Goal: Task Accomplishment & Management: Use online tool/utility

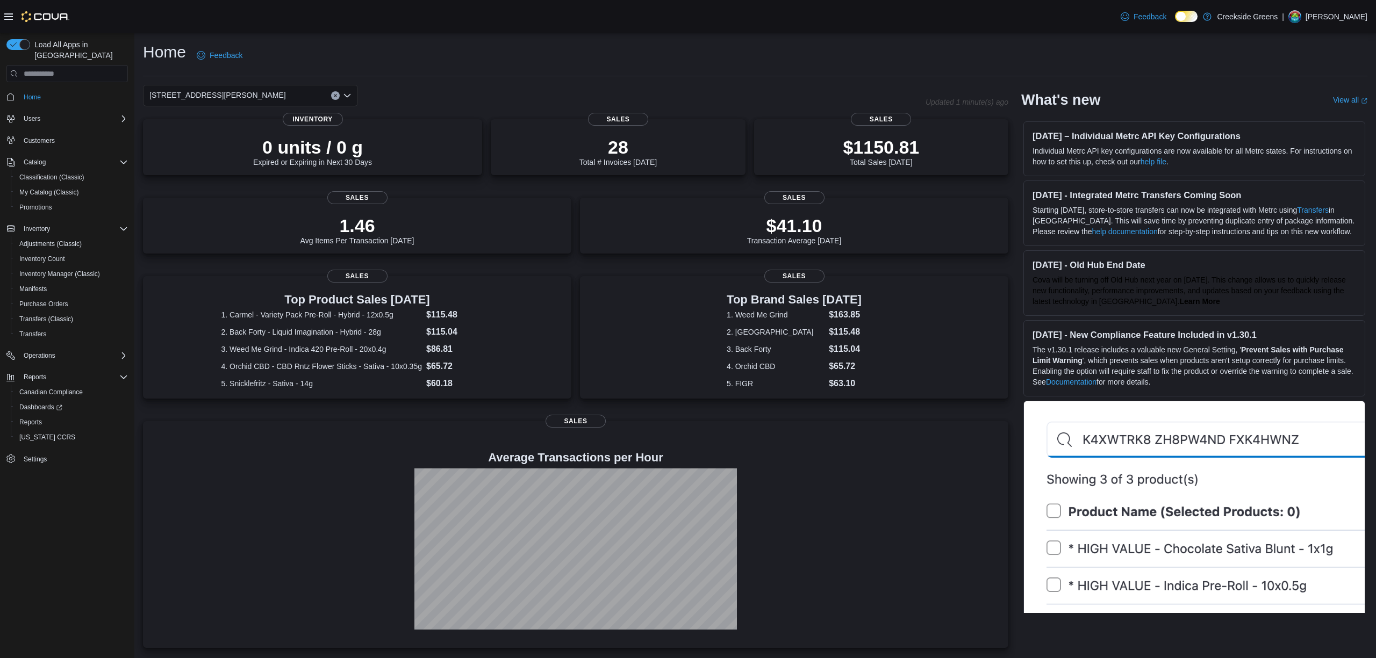
click at [269, 95] on div "[STREET_ADDRESS][PERSON_NAME]" at bounding box center [250, 95] width 215 height 21
click at [231, 134] on span "[STREET_ADDRESS]" at bounding box center [216, 129] width 74 height 11
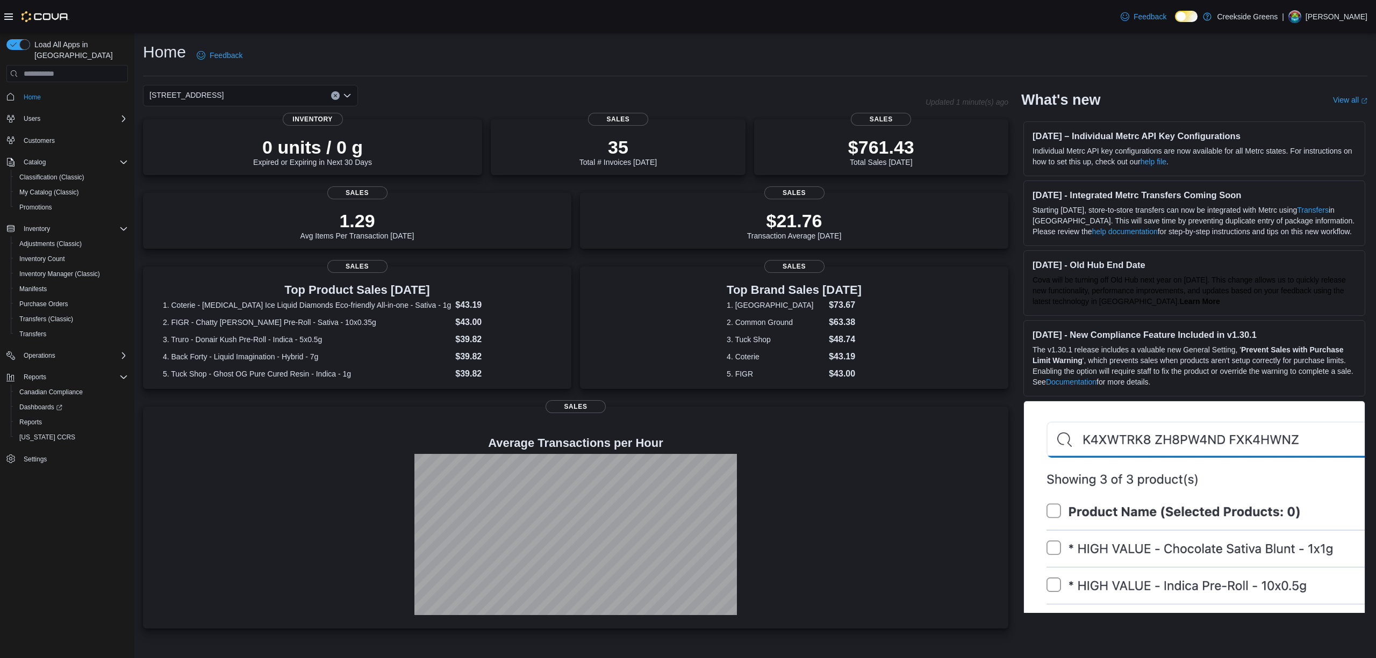
click at [220, 95] on div "[STREET_ADDRESS]. Selected. [STREET_ADDRESS]. Press Backspace to delete [STREET…" at bounding box center [250, 95] width 215 height 21
click at [211, 142] on span "[STREET_ADDRESS][PERSON_NAME]" at bounding box center [247, 145] width 136 height 11
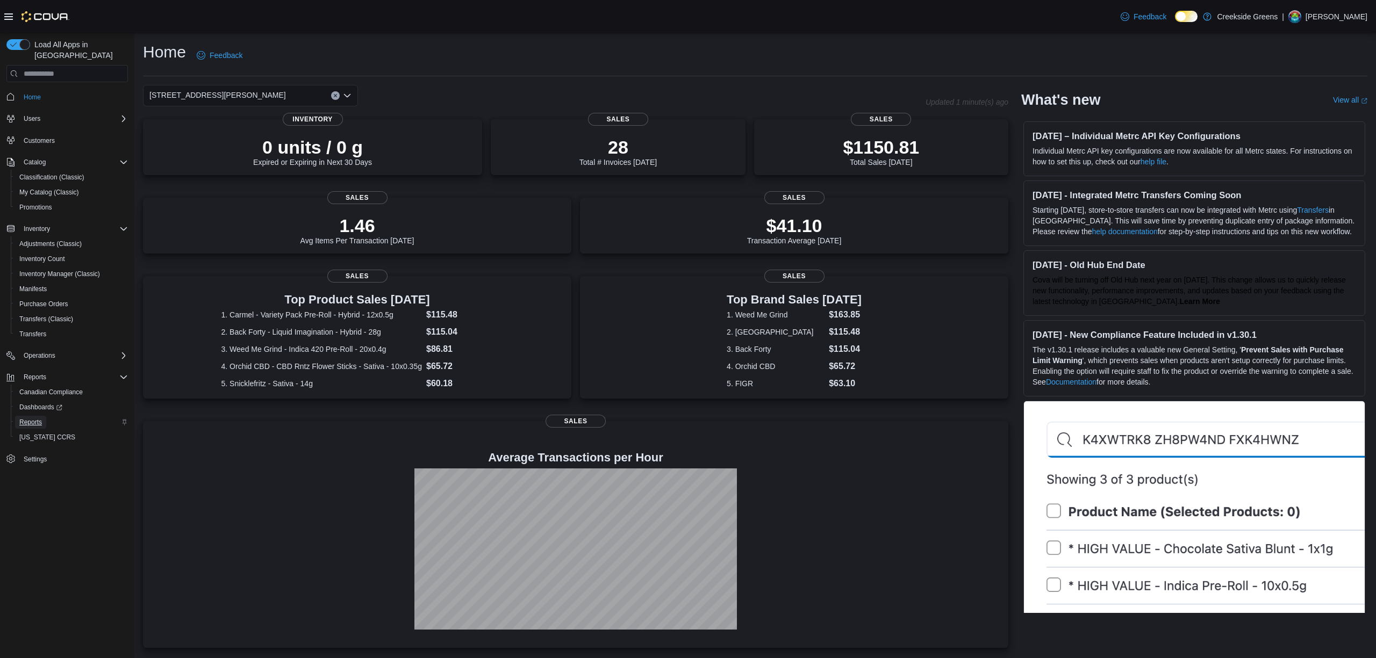
click at [43, 416] on link "Reports" at bounding box center [30, 422] width 31 height 13
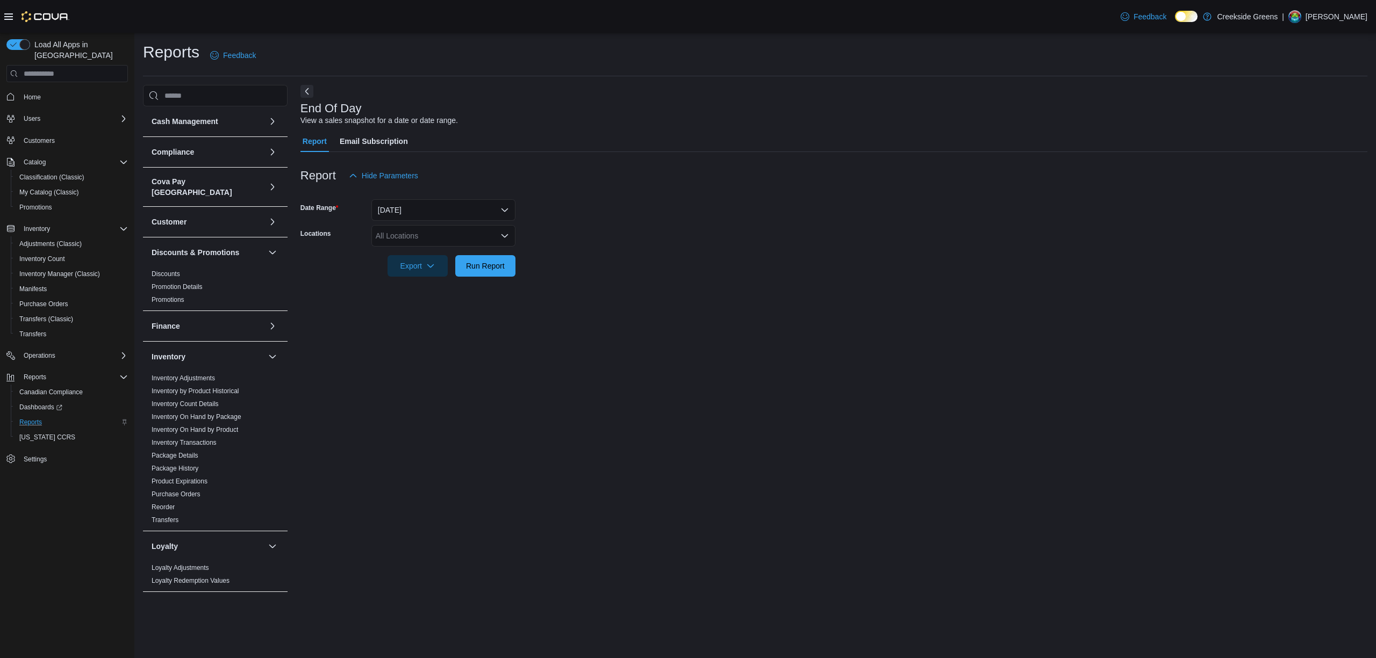
click at [426, 230] on div "All Locations" at bounding box center [443, 235] width 144 height 21
click at [427, 269] on span "[STREET_ADDRESS]" at bounding box center [431, 269] width 74 height 11
click at [620, 264] on form "Date Range Today Locations 1192 Bank Street Export Run Report" at bounding box center [833, 231] width 1067 height 90
click at [503, 268] on span "Run Report" at bounding box center [485, 265] width 39 height 11
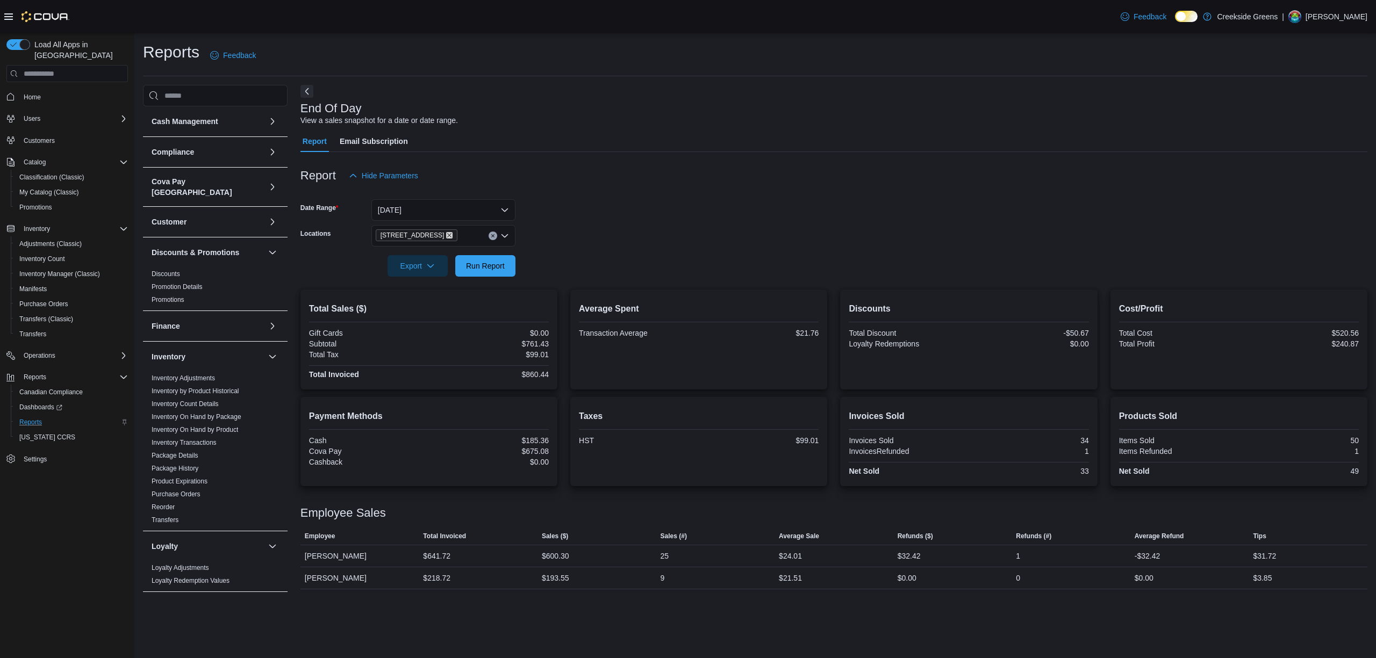
click at [446, 233] on icon "Remove 1192 Bank Street from selection in this group" at bounding box center [449, 235] width 6 height 6
click at [415, 285] on span "[STREET_ADDRESS][PERSON_NAME]" at bounding box center [462, 285] width 136 height 11
click at [703, 247] on div at bounding box center [833, 251] width 1067 height 9
click at [488, 267] on span "Run Report" at bounding box center [485, 265] width 39 height 11
click at [466, 235] on icon "Remove 19 Reuben Crescent from selection in this group" at bounding box center [469, 235] width 6 height 6
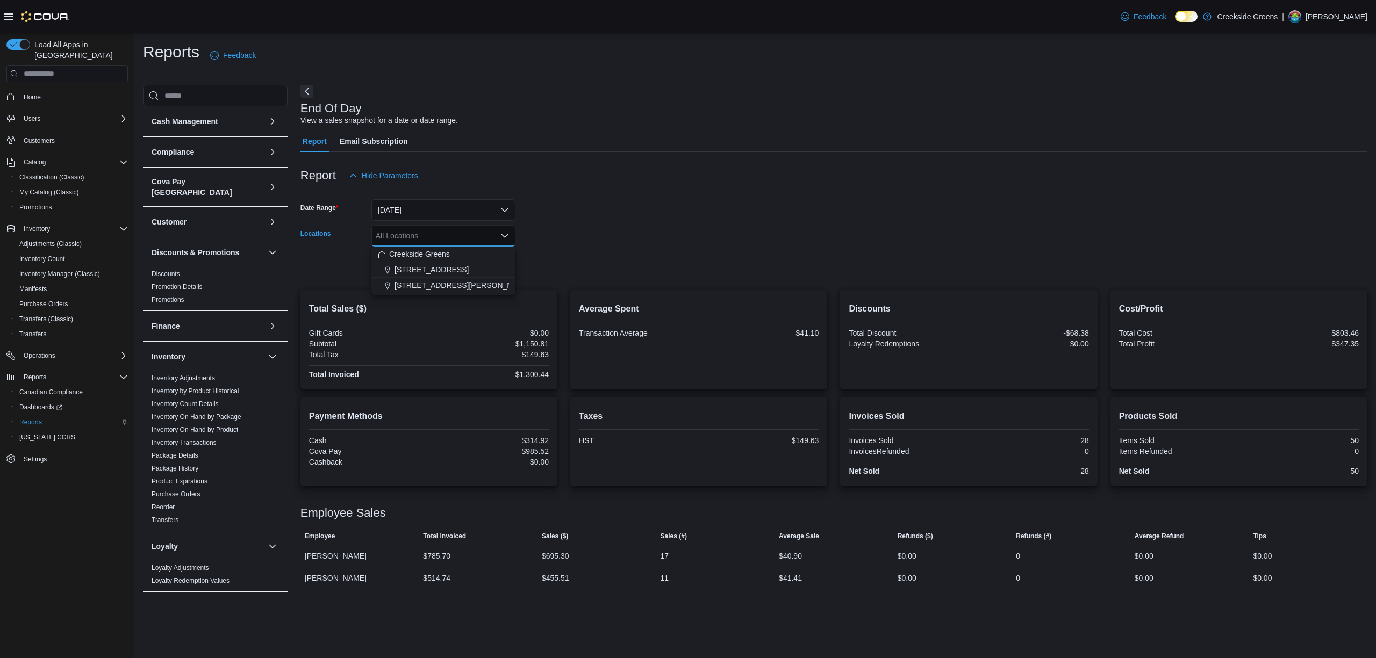
drag, startPoint x: 428, startPoint y: 278, endPoint x: 470, endPoint y: 279, distance: 41.4
click at [428, 279] on button "[STREET_ADDRESS][PERSON_NAME]" at bounding box center [443, 286] width 144 height 16
drag, startPoint x: 661, startPoint y: 278, endPoint x: 618, endPoint y: 267, distance: 44.3
click at [661, 277] on div at bounding box center [833, 283] width 1067 height 13
click at [497, 264] on span "Run Report" at bounding box center [485, 265] width 39 height 11
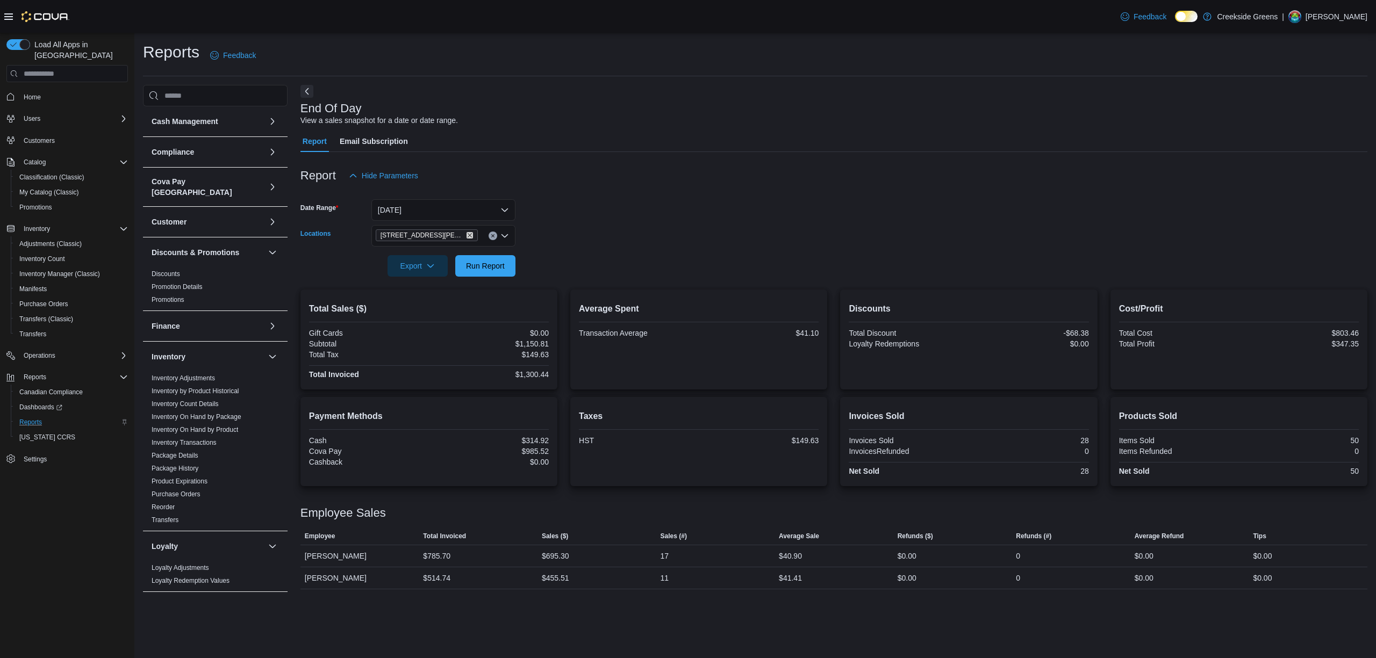
click at [468, 235] on icon "Remove 19 Reuben Crescent from selection in this group" at bounding box center [470, 235] width 4 height 4
click at [418, 263] on button "[STREET_ADDRESS]" at bounding box center [443, 270] width 144 height 16
click at [693, 263] on form "Date Range Today Locations 1192 Bank Street Combo box. Selected. 1192 Bank Stre…" at bounding box center [833, 231] width 1067 height 90
click at [501, 261] on span "Run Report" at bounding box center [485, 265] width 39 height 11
click at [446, 238] on icon "Remove 1192 Bank Street from selection in this group" at bounding box center [449, 235] width 6 height 6
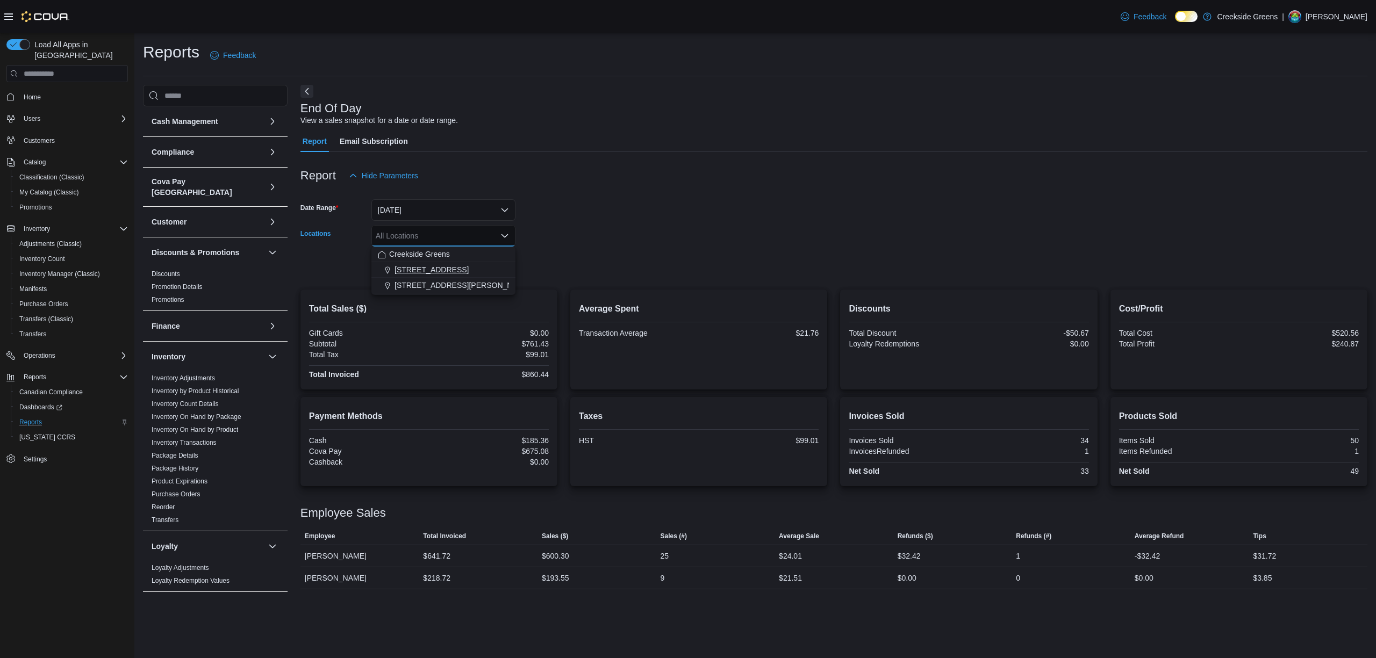
click at [419, 270] on span "[STREET_ADDRESS]" at bounding box center [431, 269] width 74 height 11
click at [446, 237] on icon "Remove 1192 Bank Street from selection in this group" at bounding box center [449, 235] width 6 height 6
click at [429, 288] on span "[STREET_ADDRESS][PERSON_NAME]" at bounding box center [462, 285] width 136 height 11
click at [581, 248] on div at bounding box center [833, 251] width 1067 height 9
click at [483, 263] on span "Run Report" at bounding box center [485, 265] width 39 height 11
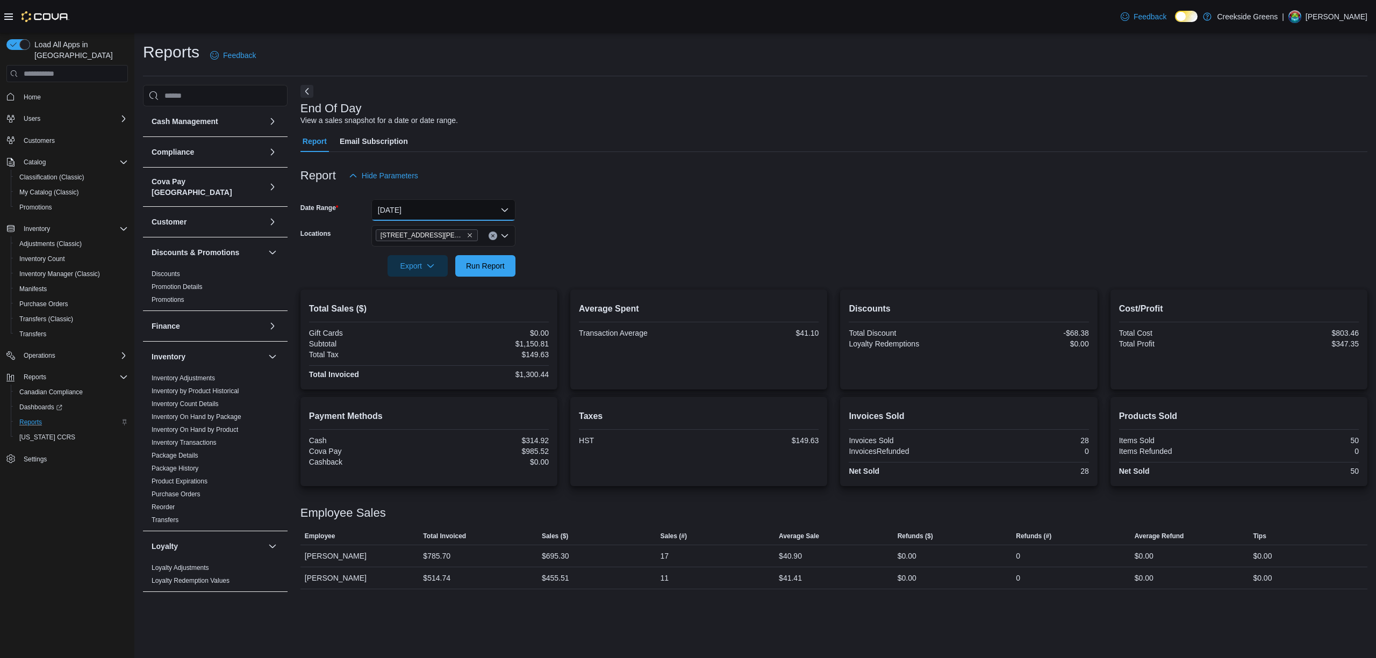
click at [441, 217] on button "Today" at bounding box center [443, 209] width 144 height 21
click at [423, 274] on span "Yesterday" at bounding box center [450, 274] width 123 height 13
drag, startPoint x: 667, startPoint y: 228, endPoint x: 592, endPoint y: 242, distance: 76.0
click at [666, 227] on form "Date Range Yesterday Locations 19 Reuben Crescent Export Run Report" at bounding box center [833, 231] width 1067 height 90
click at [457, 268] on button "Run Report" at bounding box center [485, 265] width 60 height 21
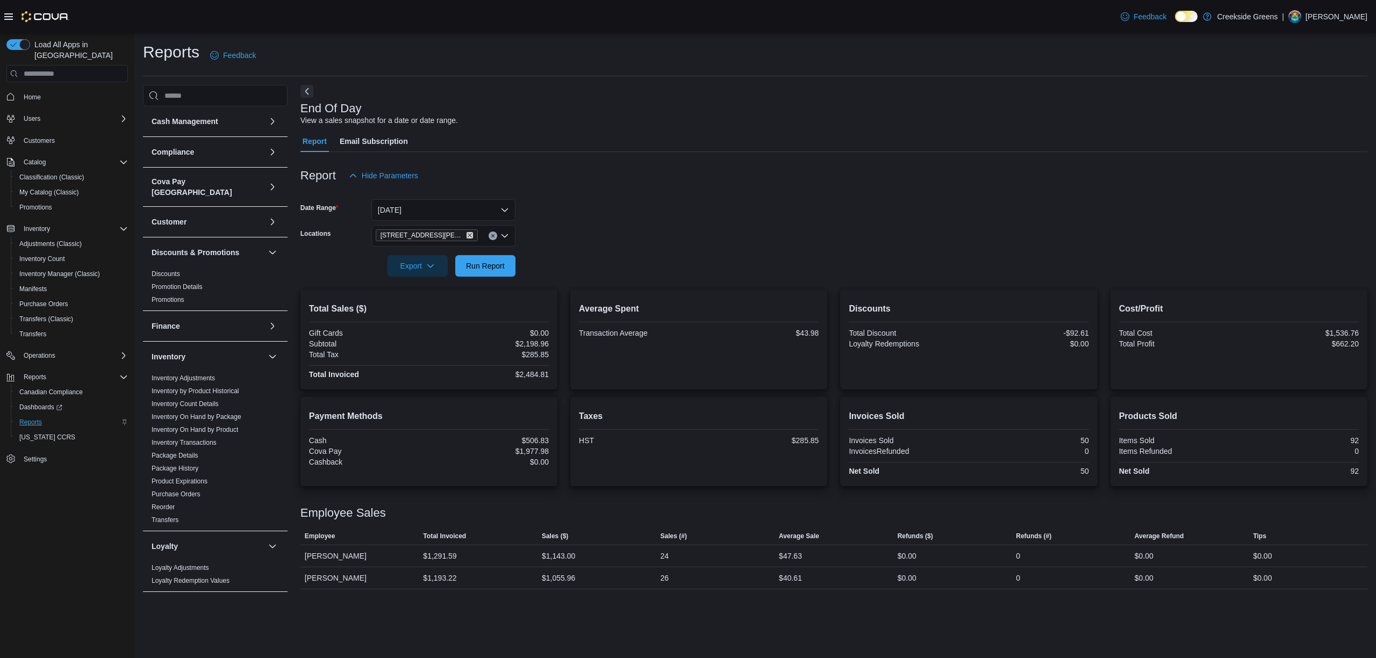
click at [468, 235] on icon "Remove 19 Reuben Crescent from selection in this group" at bounding box center [470, 235] width 4 height 4
click at [418, 267] on span "[STREET_ADDRESS]" at bounding box center [431, 269] width 74 height 11
click at [552, 261] on form "Date Range Yesterday Locations 1192 Bank Street Export Run Report" at bounding box center [833, 231] width 1067 height 90
click at [494, 262] on span "Run Report" at bounding box center [485, 265] width 39 height 11
click at [42, 91] on link "Home" at bounding box center [32, 97] width 26 height 13
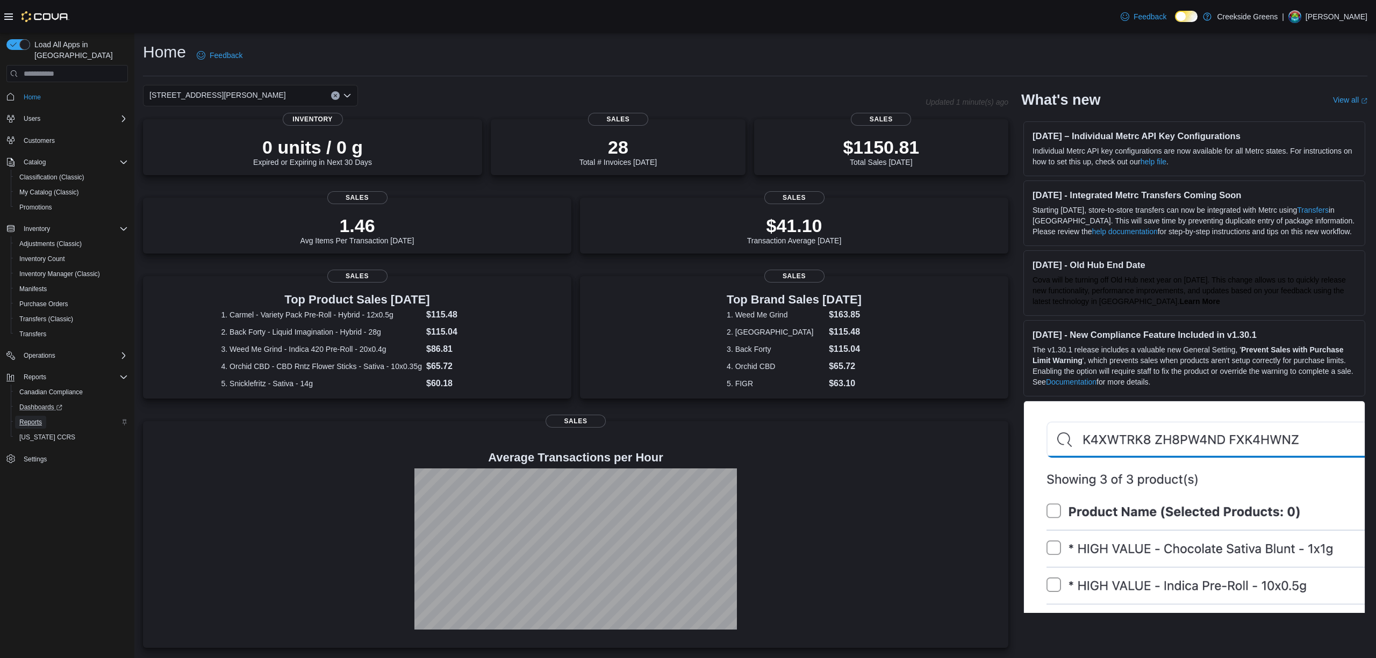
click at [21, 418] on span "Reports" at bounding box center [30, 422] width 23 height 9
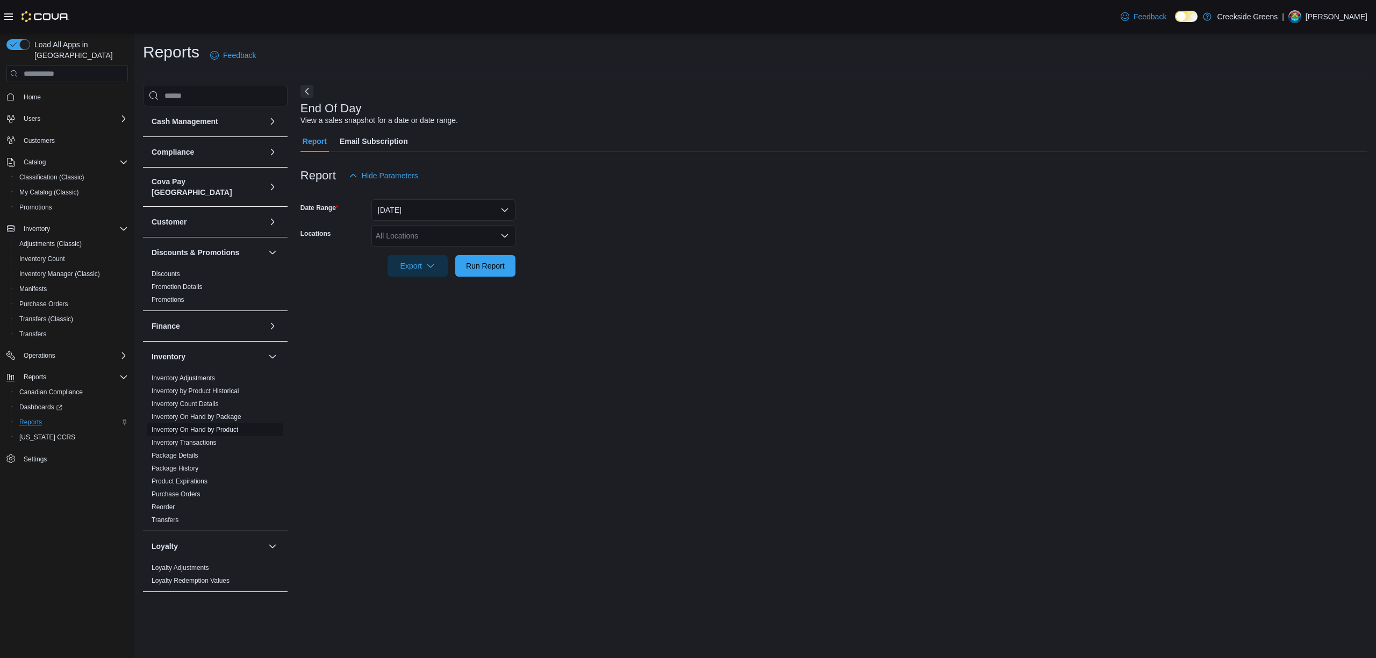
click at [220, 426] on link "Inventory On Hand by Product" at bounding box center [195, 430] width 87 height 8
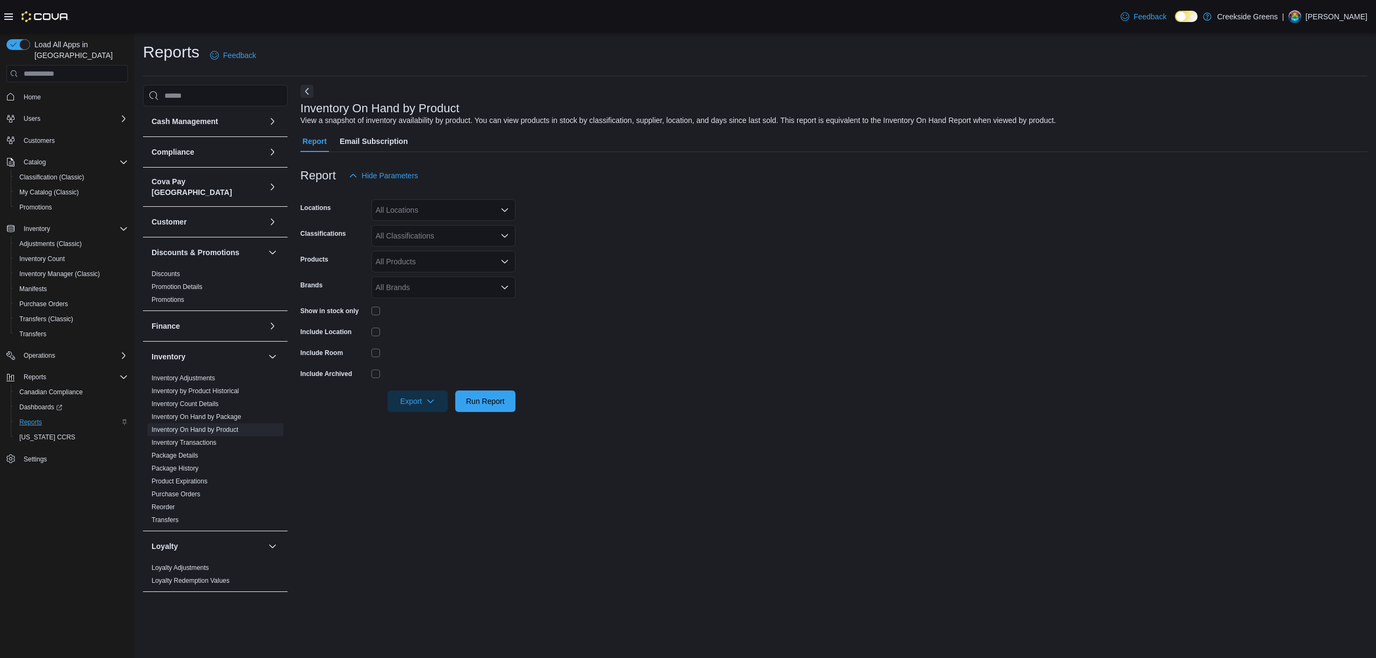
click at [428, 210] on div "All Locations" at bounding box center [443, 209] width 144 height 21
click at [415, 256] on span "[STREET_ADDRESS][PERSON_NAME]" at bounding box center [462, 259] width 136 height 11
click at [620, 259] on form "Locations 19 Reuben Crescent Combo box. Selected. 19 Reuben Crescent. Press Bac…" at bounding box center [833, 299] width 1067 height 226
click at [390, 231] on div "All Classifications" at bounding box center [443, 235] width 144 height 21
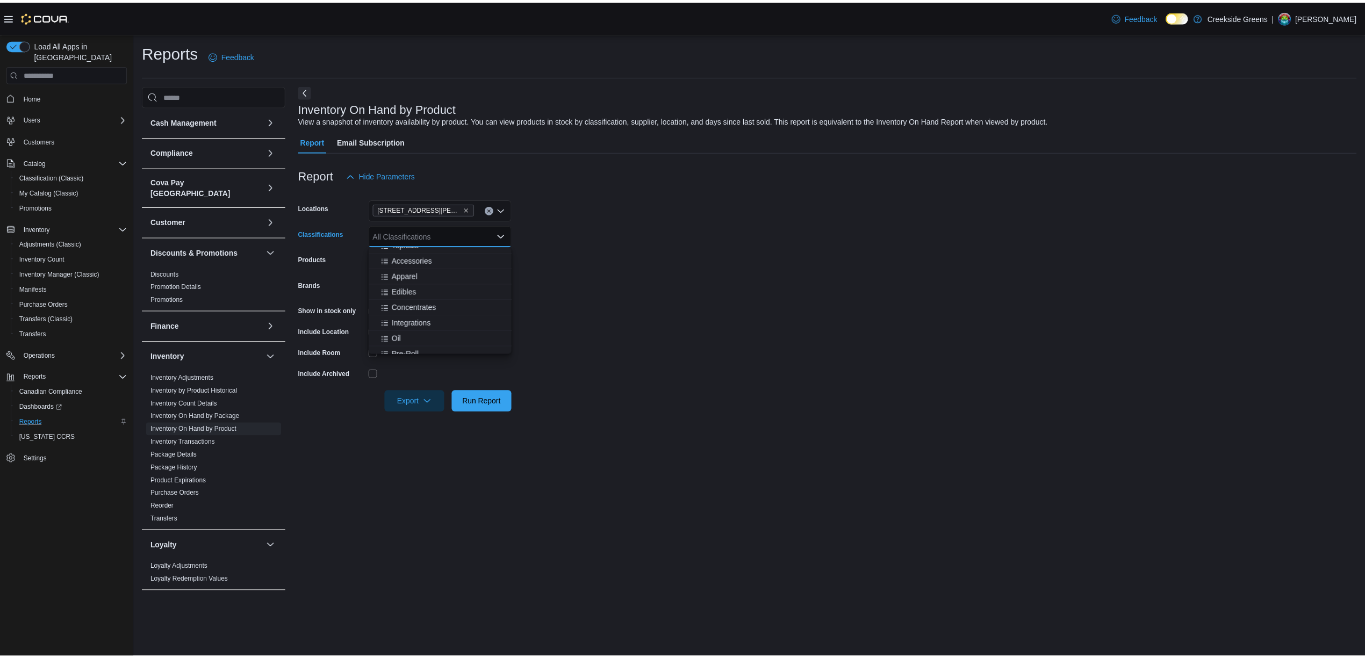
scroll to position [143, 0]
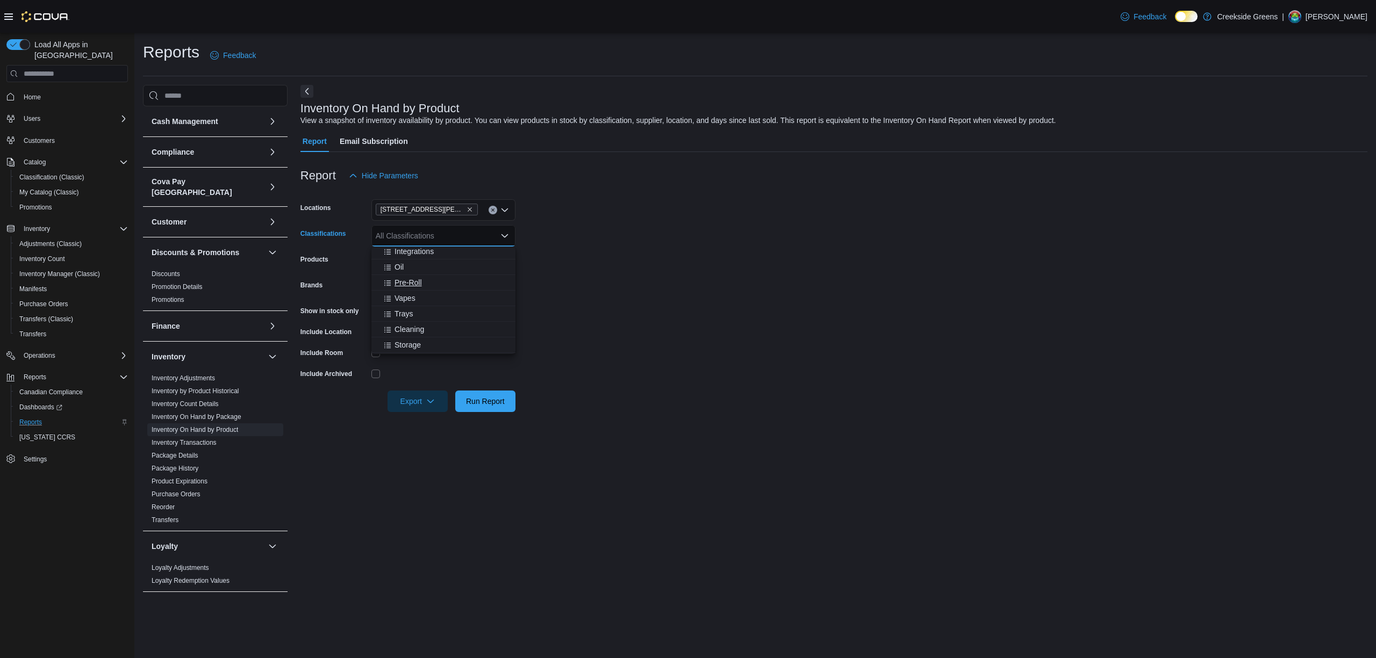
click at [414, 282] on span "Pre-Roll" at bounding box center [407, 282] width 27 height 11
click at [649, 286] on form "Locations 19 Reuben Crescent Classifications Pre-Roll Products All Products Bra…" at bounding box center [833, 299] width 1067 height 226
click at [371, 307] on div "Show in stock only" at bounding box center [407, 311] width 215 height 17
click at [716, 313] on form "Locations 19 Reuben Crescent Classifications Pre-Roll Products All Products Bra…" at bounding box center [833, 299] width 1067 height 226
click at [494, 396] on span "Run Report" at bounding box center [485, 400] width 47 height 21
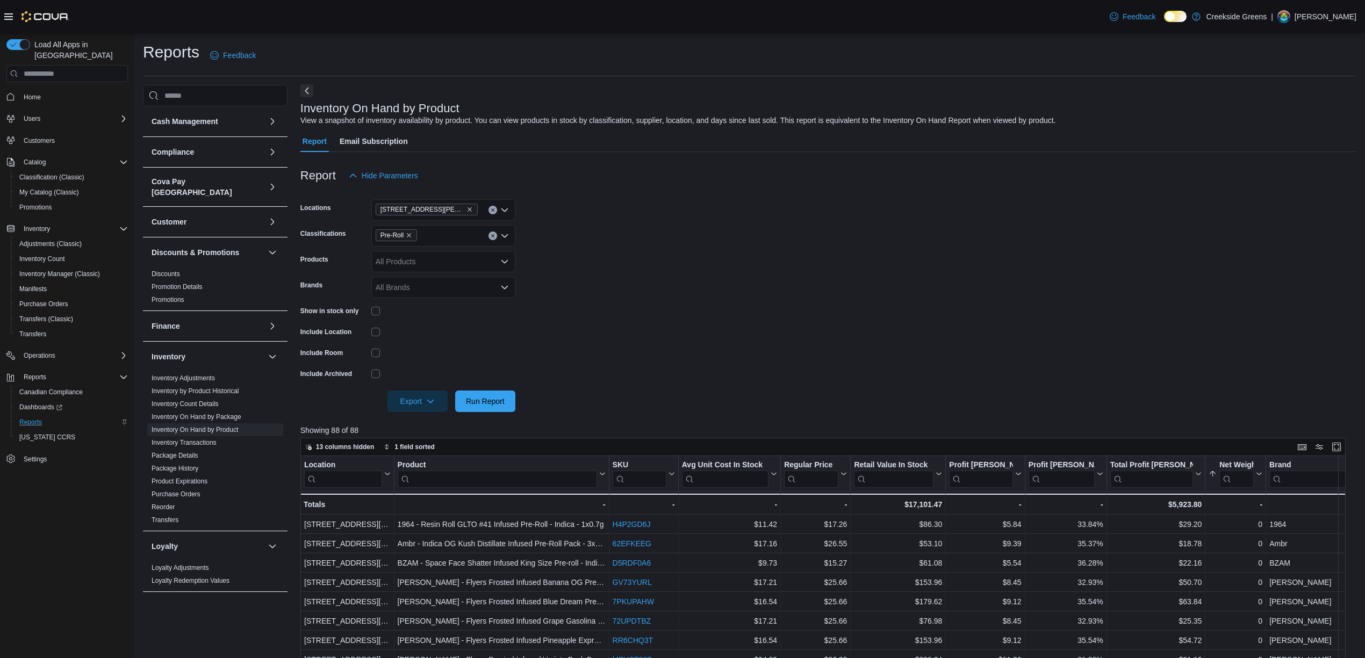
click at [303, 91] on button "Next" at bounding box center [306, 90] width 13 height 13
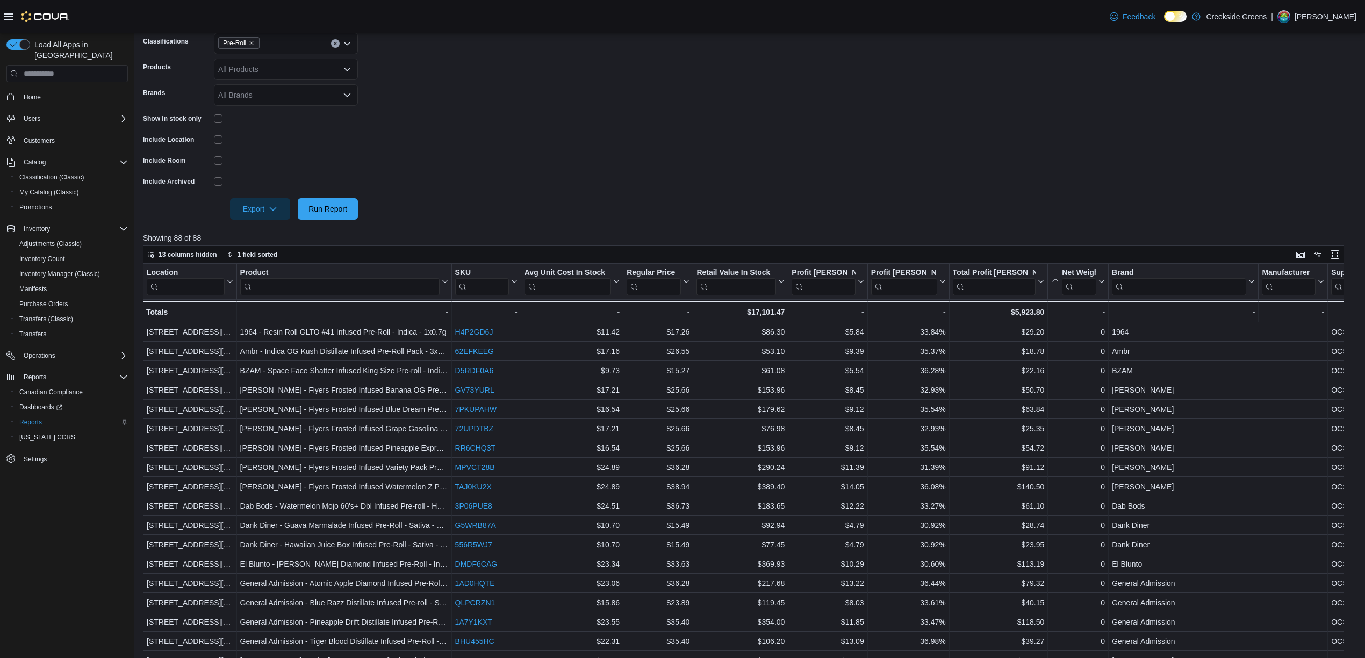
scroll to position [286, 0]
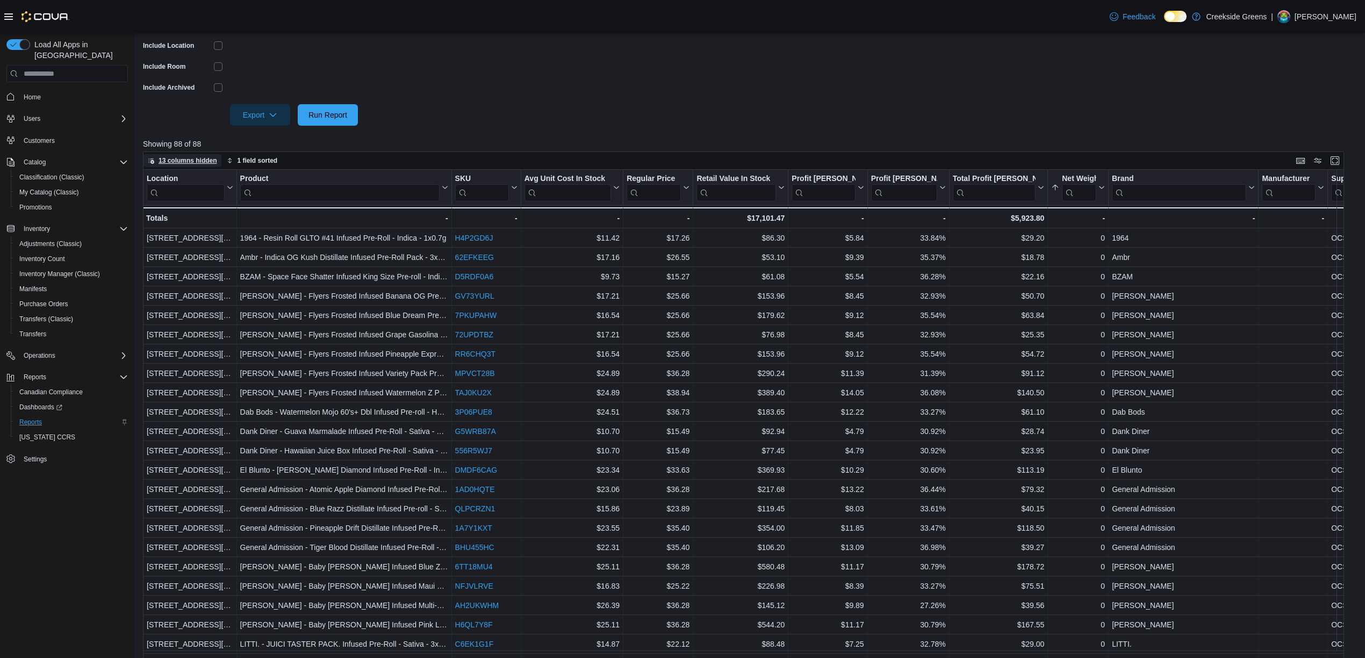
click at [203, 157] on span "13 columns hidden" at bounding box center [188, 160] width 59 height 9
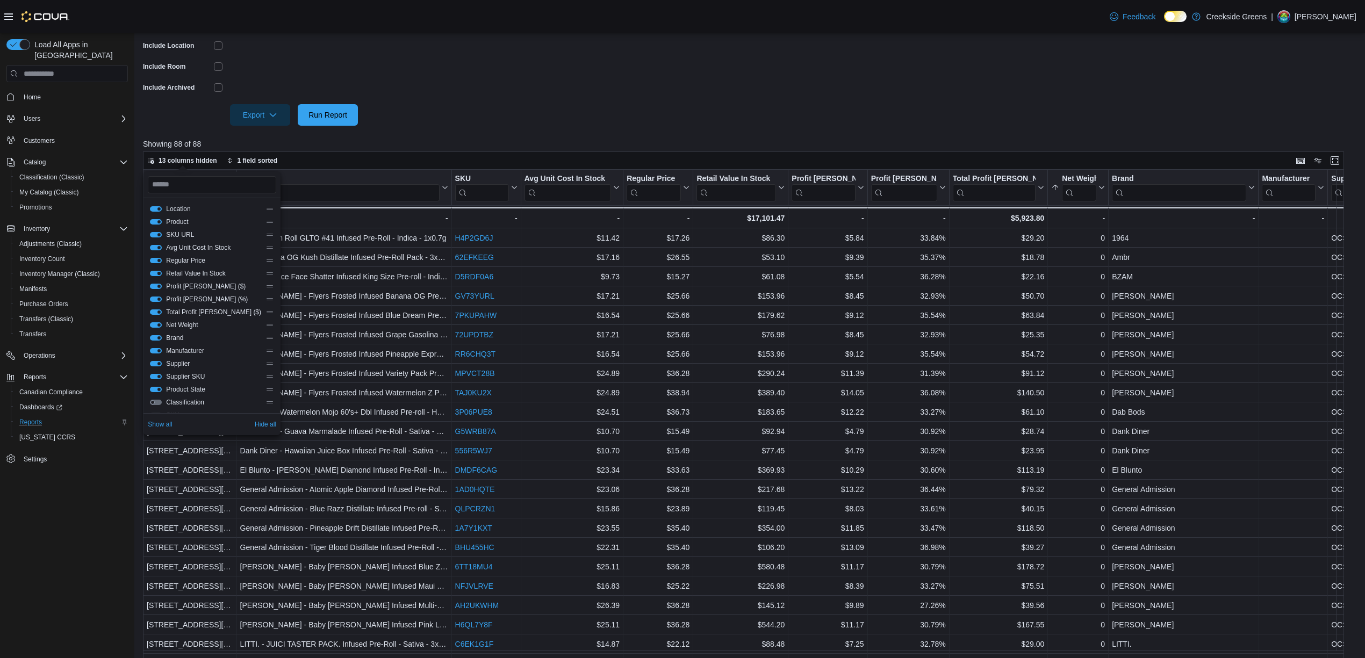
click at [157, 272] on button "Retail Value In Stock" at bounding box center [156, 273] width 12 height 5
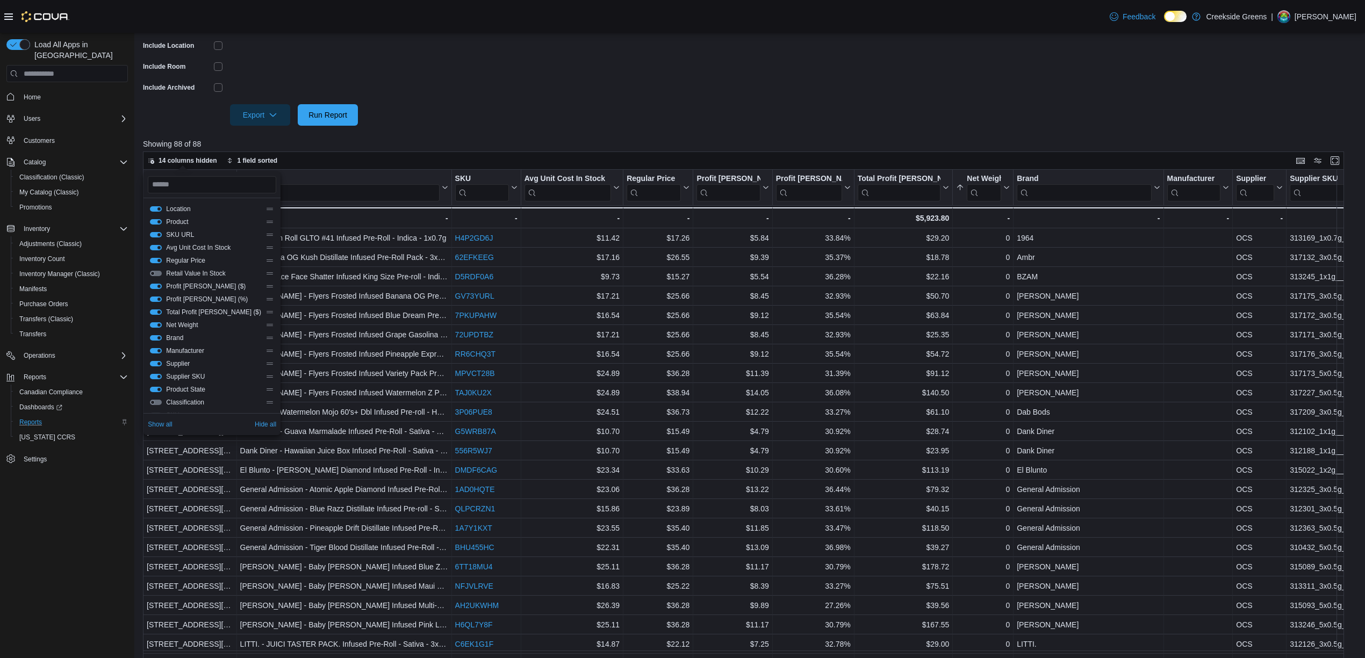
click at [157, 310] on button "Total Profit Margin ($)" at bounding box center [156, 312] width 12 height 5
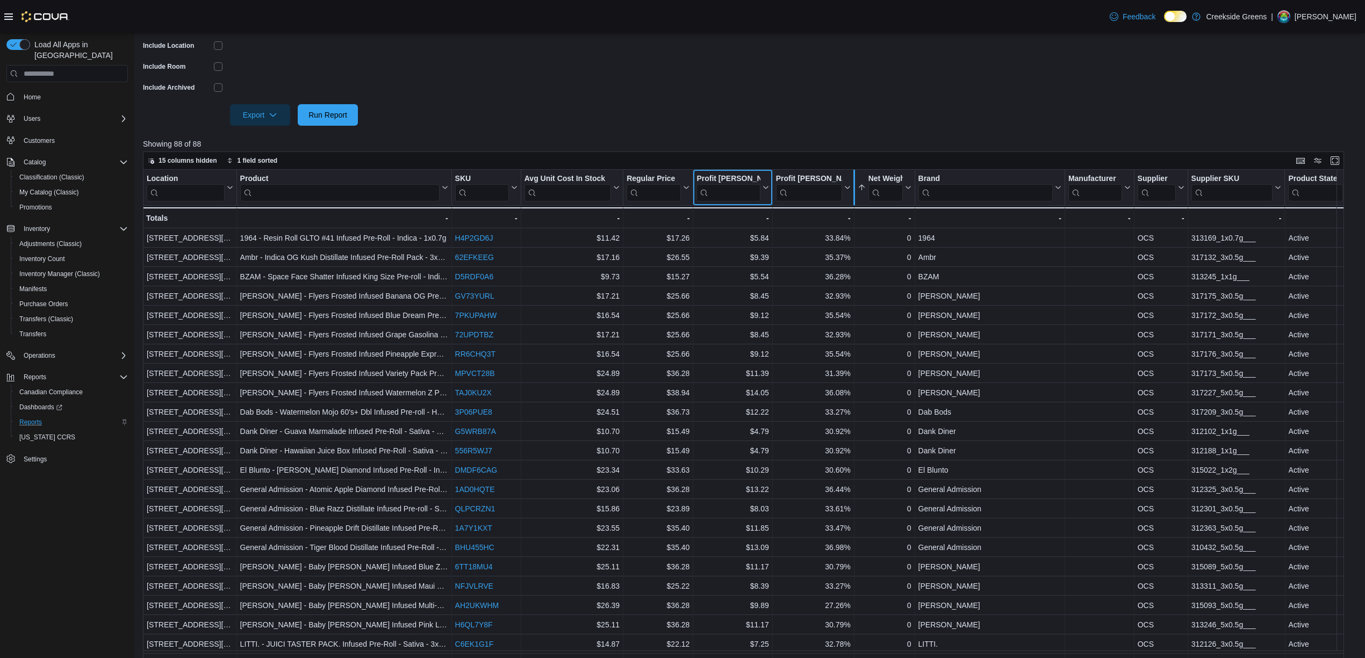
drag, startPoint x: 815, startPoint y: 175, endPoint x: 852, endPoint y: 174, distance: 37.1
click at [852, 174] on div "Location Click to view column header actions Product Click to view column heade…" at bounding box center [749, 199] width 1212 height 59
click at [773, 181] on div at bounding box center [772, 187] width 9 height 35
click at [716, 132] on div at bounding box center [749, 132] width 1213 height 13
click at [665, 175] on div "Regular Price" at bounding box center [654, 179] width 54 height 10
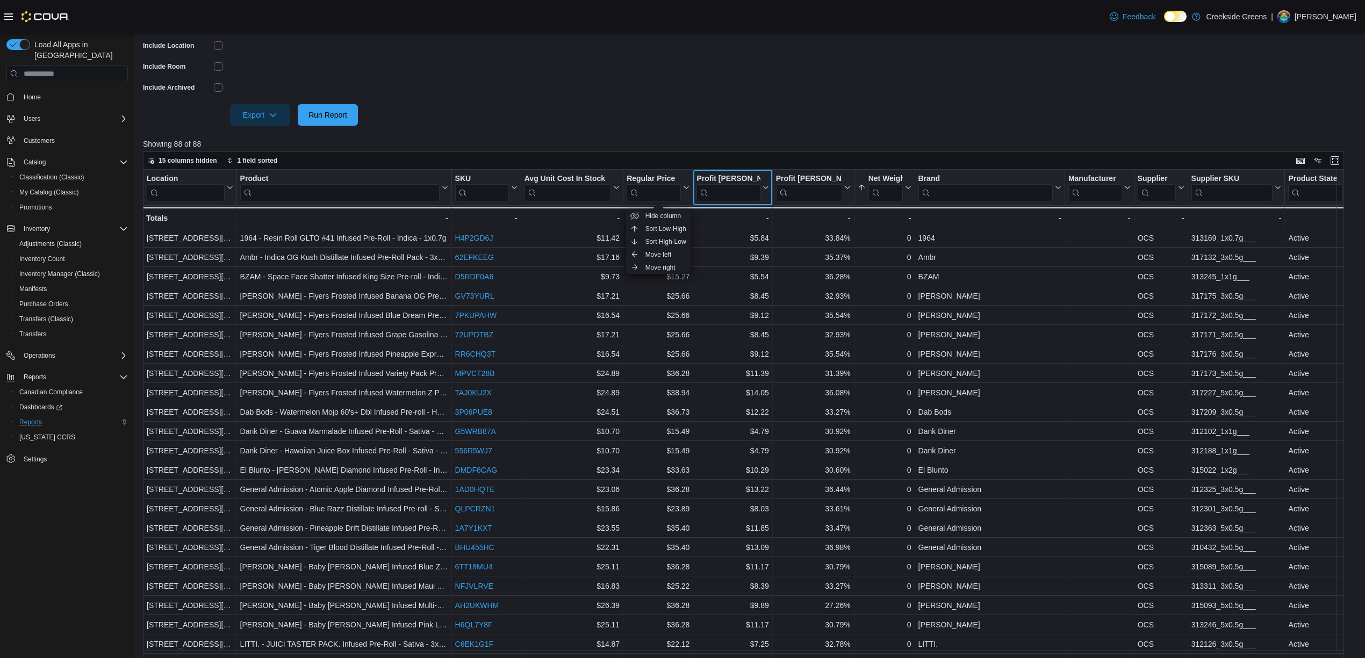
click at [746, 174] on div "Profit Margin ($)" at bounding box center [727, 179] width 63 height 10
click at [735, 265] on span "Move right" at bounding box center [735, 267] width 30 height 9
click at [713, 132] on div at bounding box center [749, 132] width 1213 height 13
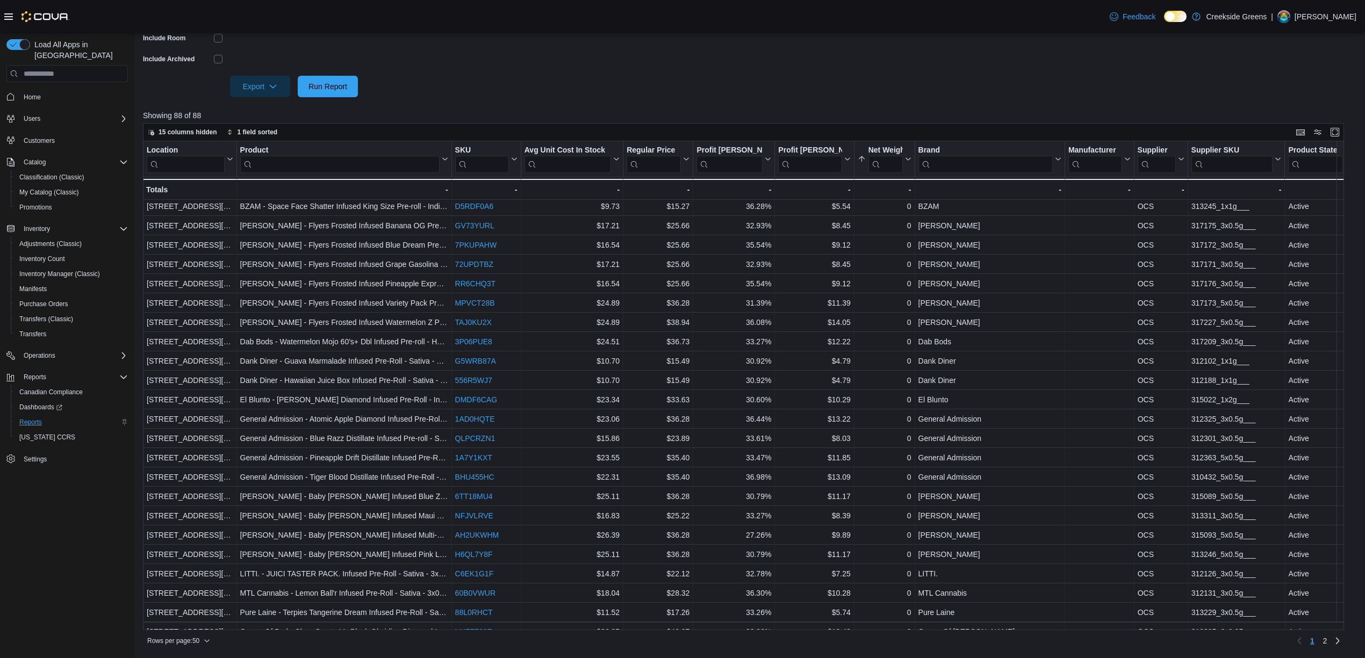
scroll to position [0, 0]
drag, startPoint x: 450, startPoint y: 147, endPoint x: 499, endPoint y: 142, distance: 48.6
click at [499, 142] on div at bounding box center [499, 158] width 9 height 35
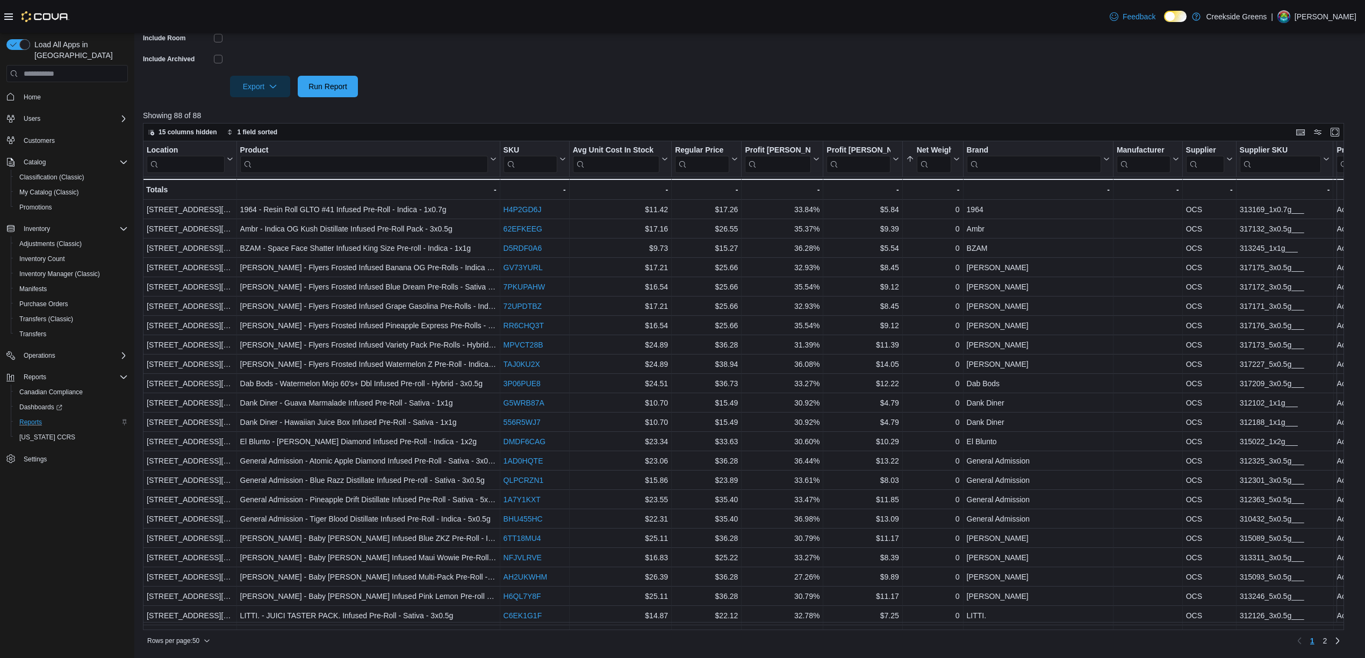
drag, startPoint x: 499, startPoint y: 142, endPoint x: 603, endPoint y: 147, distance: 104.4
click at [603, 147] on div at bounding box center [604, 158] width 9 height 35
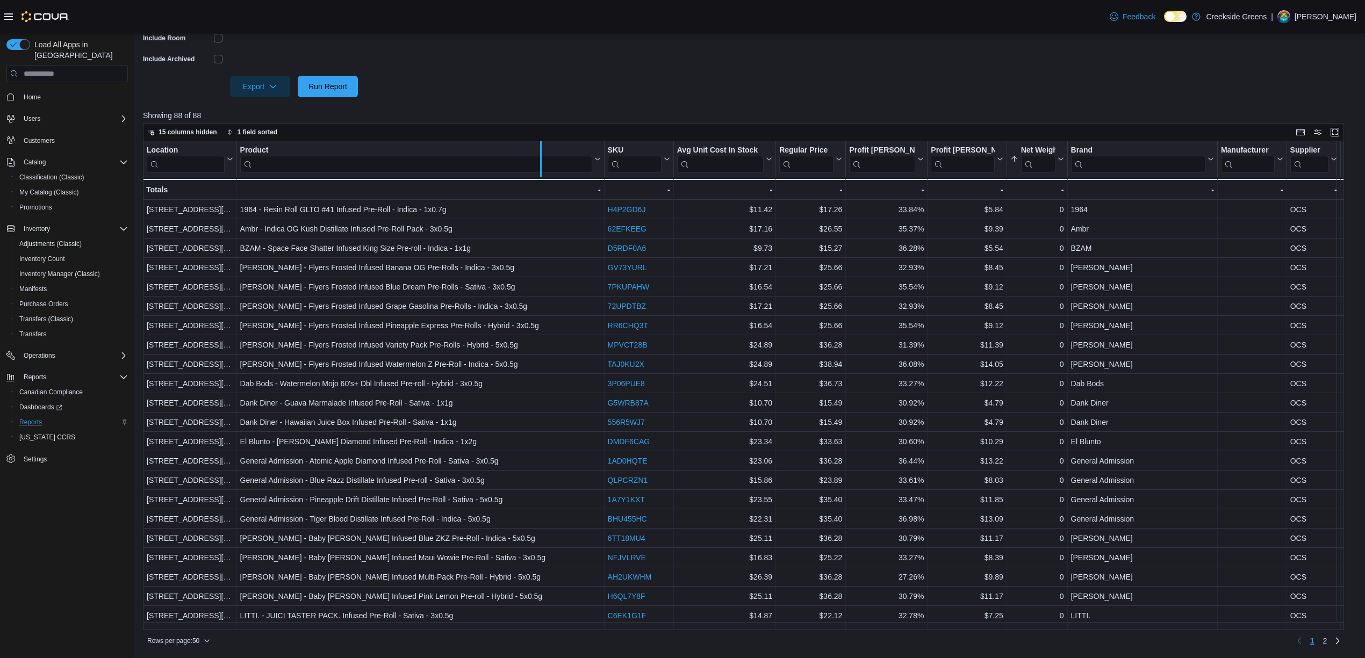
drag, startPoint x: 603, startPoint y: 147, endPoint x: 540, endPoint y: 150, distance: 63.5
click at [540, 150] on div at bounding box center [540, 158] width 9 height 35
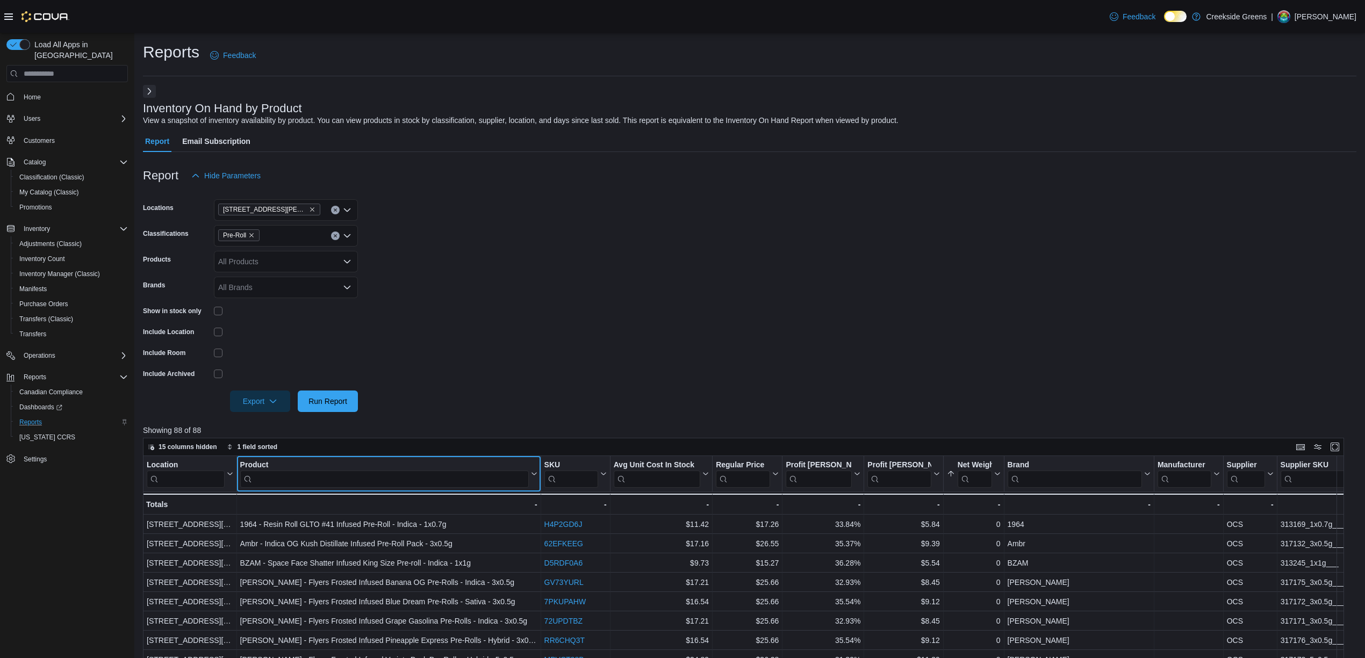
click at [530, 471] on icon at bounding box center [533, 474] width 9 height 6
click at [271, 444] on span "1 field sorted" at bounding box center [258, 447] width 40 height 9
click at [227, 470] on button "Remove Net Weight from data grid sort" at bounding box center [233, 470] width 13 height 13
click at [531, 411] on form "Locations 19 Reuben Crescent Classifications Pre-Roll Products All Products Bra…" at bounding box center [749, 299] width 1213 height 226
click at [523, 468] on div "Product" at bounding box center [384, 466] width 289 height 10
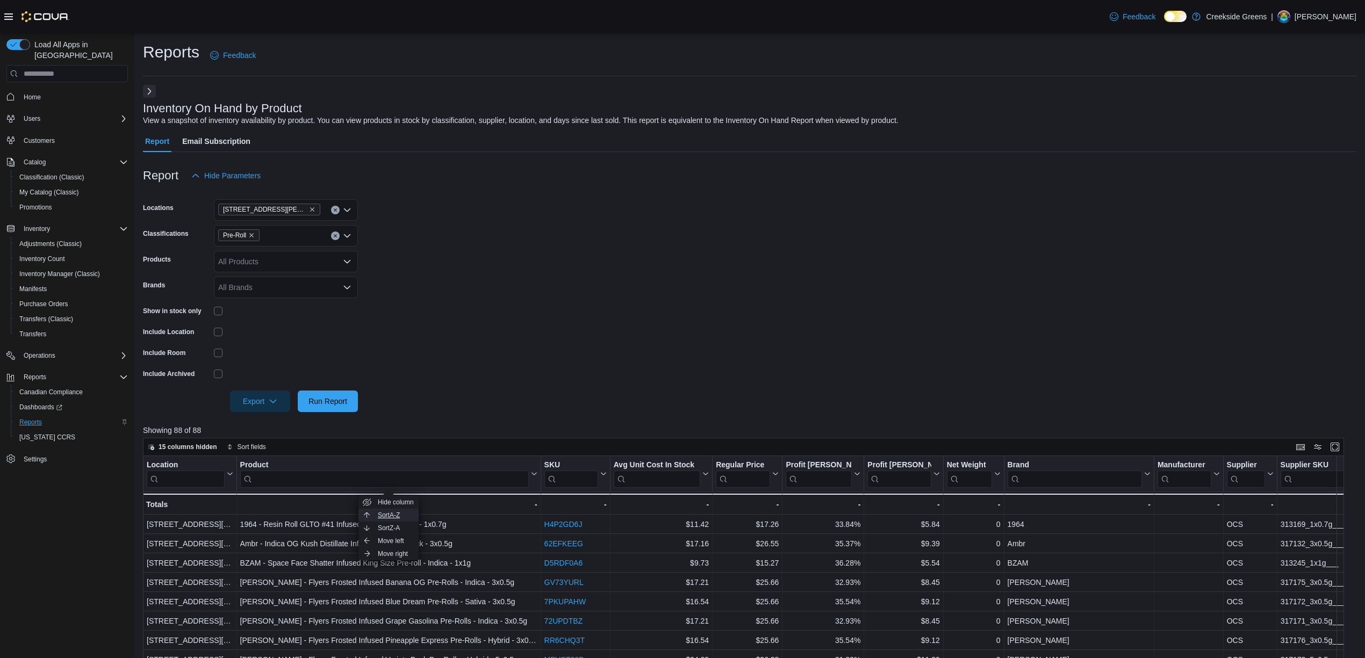
click at [390, 512] on span "Sort A-Z" at bounding box center [389, 515] width 22 height 9
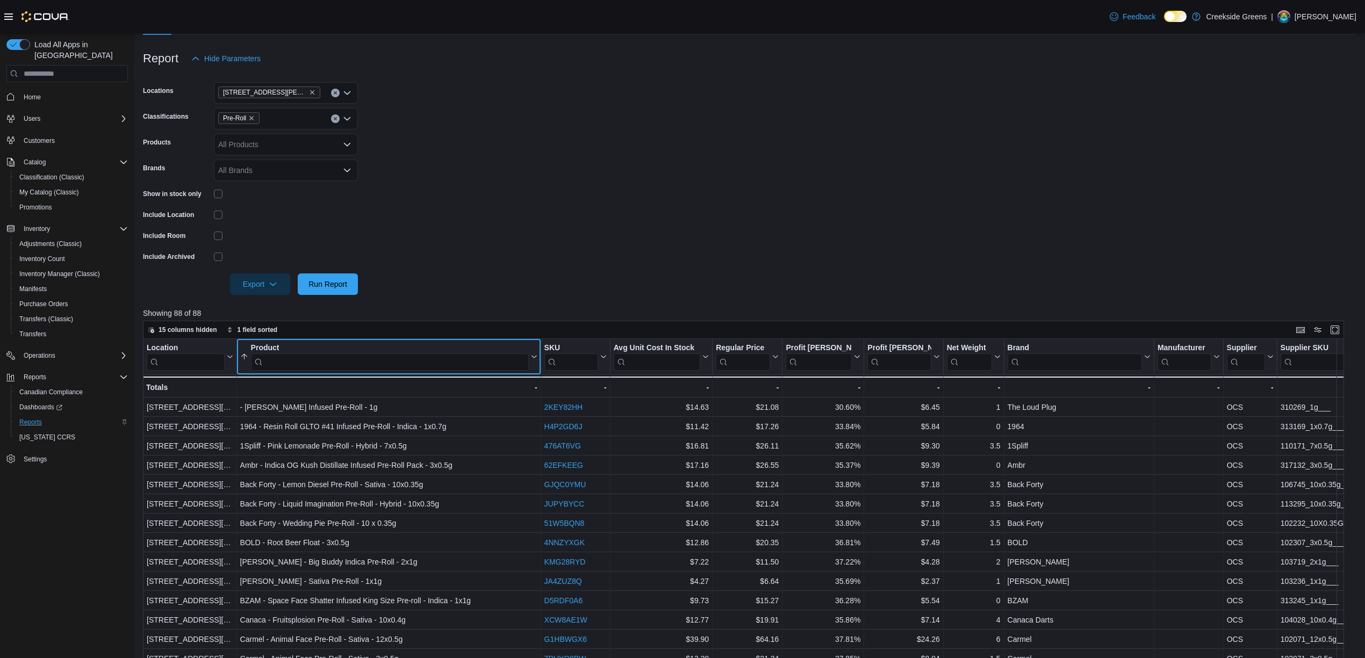
scroll to position [143, 0]
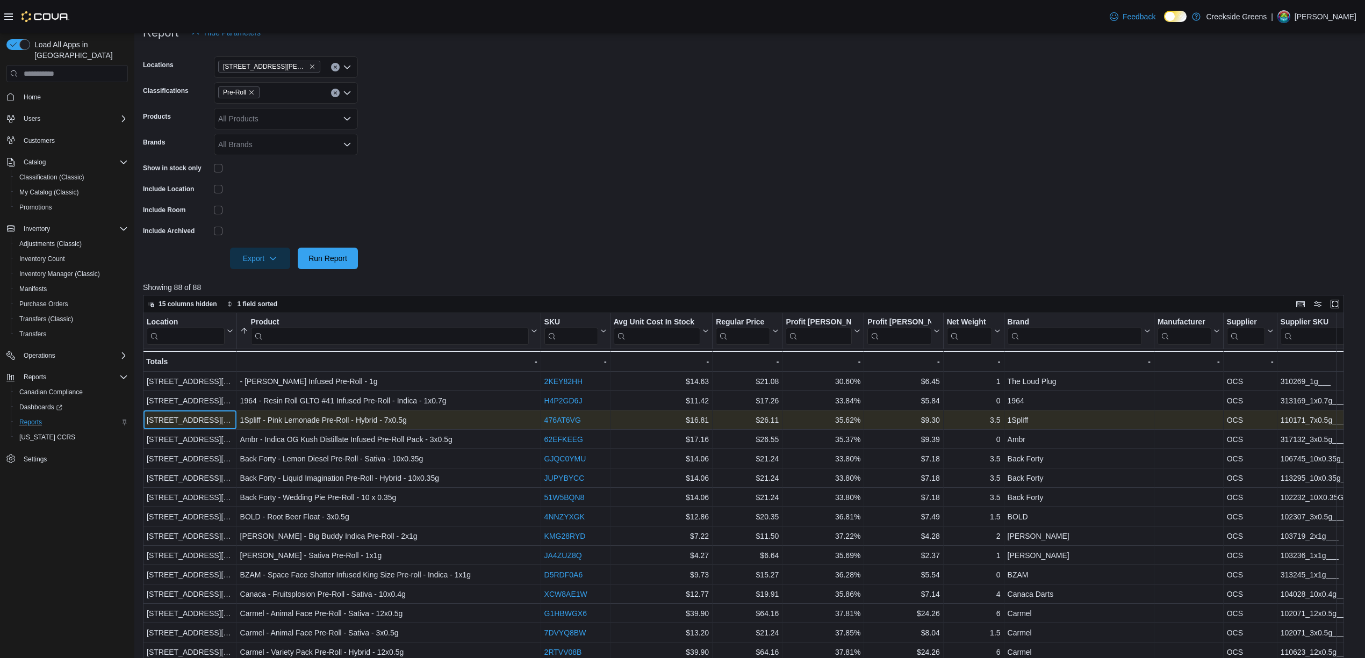
click at [198, 417] on div "[STREET_ADDRESS][PERSON_NAME]" at bounding box center [190, 420] width 87 height 13
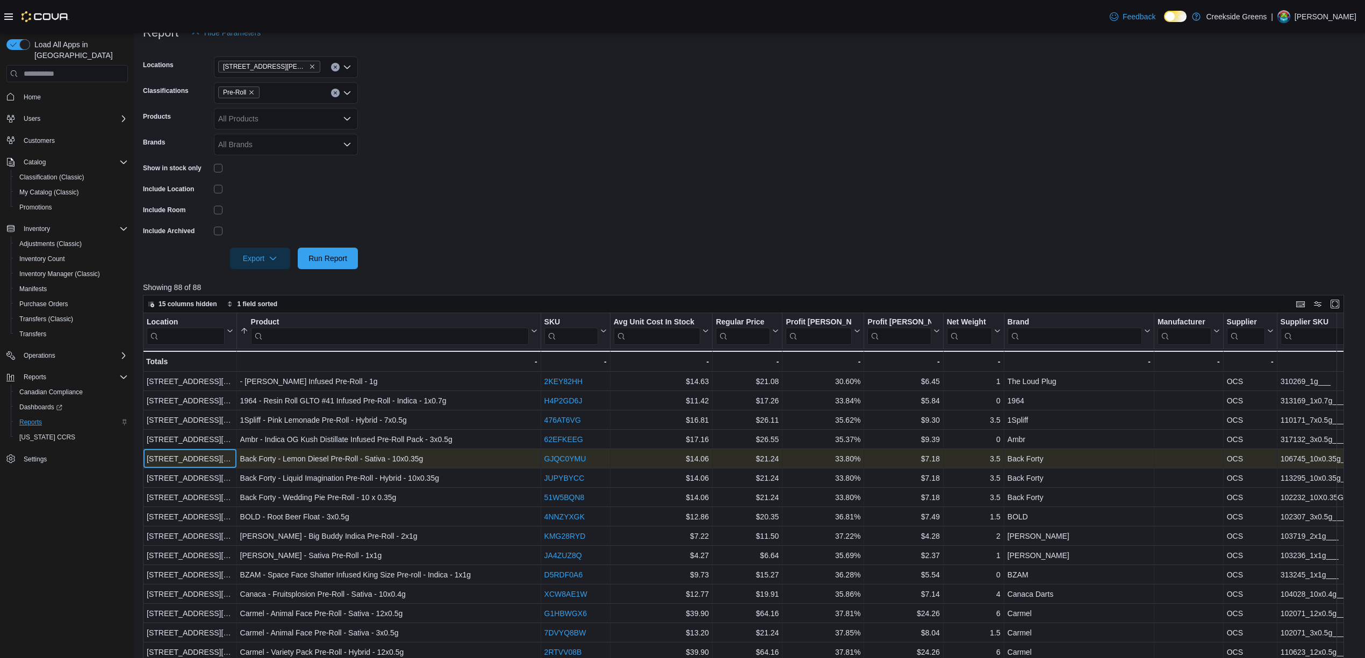
click at [233, 456] on div "[STREET_ADDRESS][PERSON_NAME]" at bounding box center [190, 458] width 87 height 13
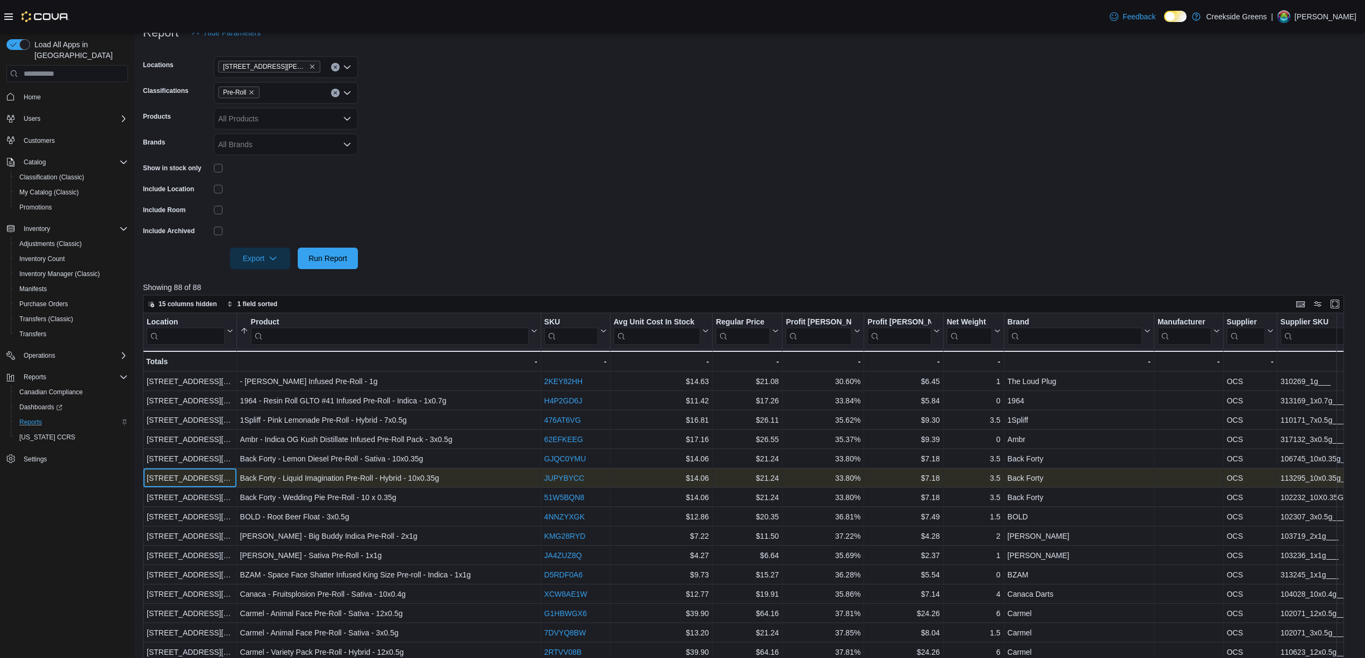
click at [205, 479] on div "[STREET_ADDRESS][PERSON_NAME]" at bounding box center [190, 478] width 87 height 13
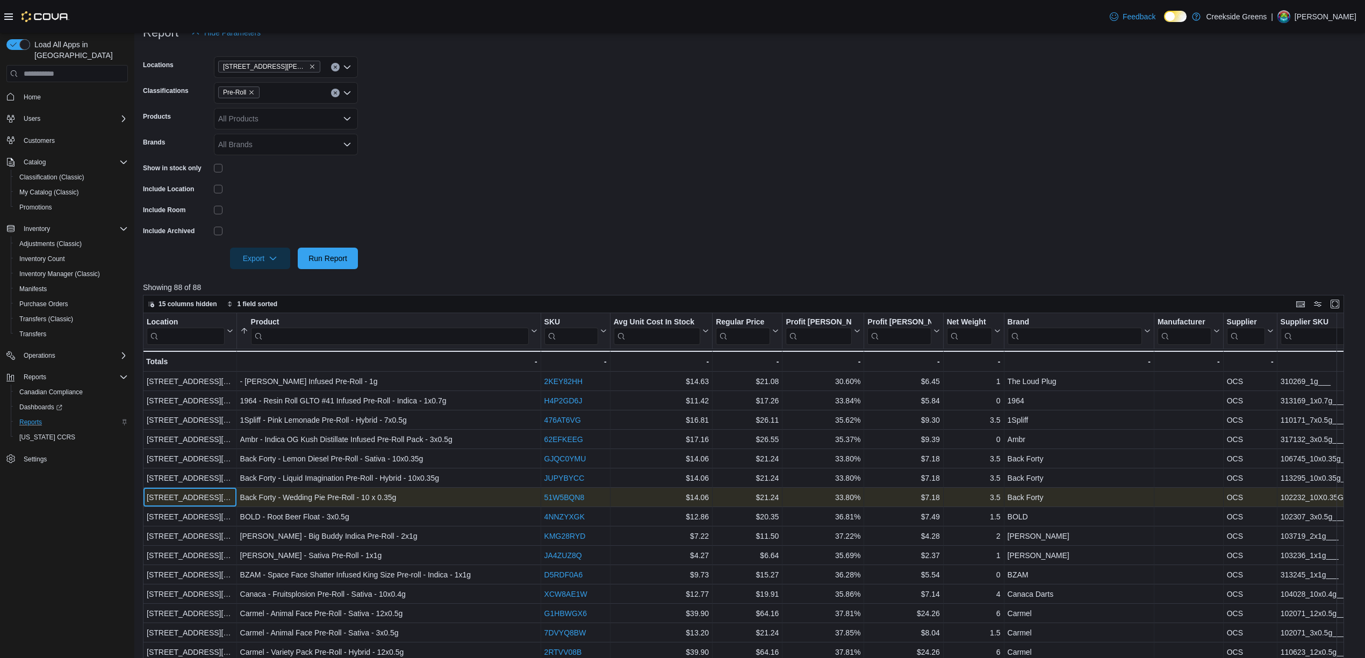
click at [207, 491] on div "[STREET_ADDRESS][PERSON_NAME]" at bounding box center [190, 497] width 87 height 13
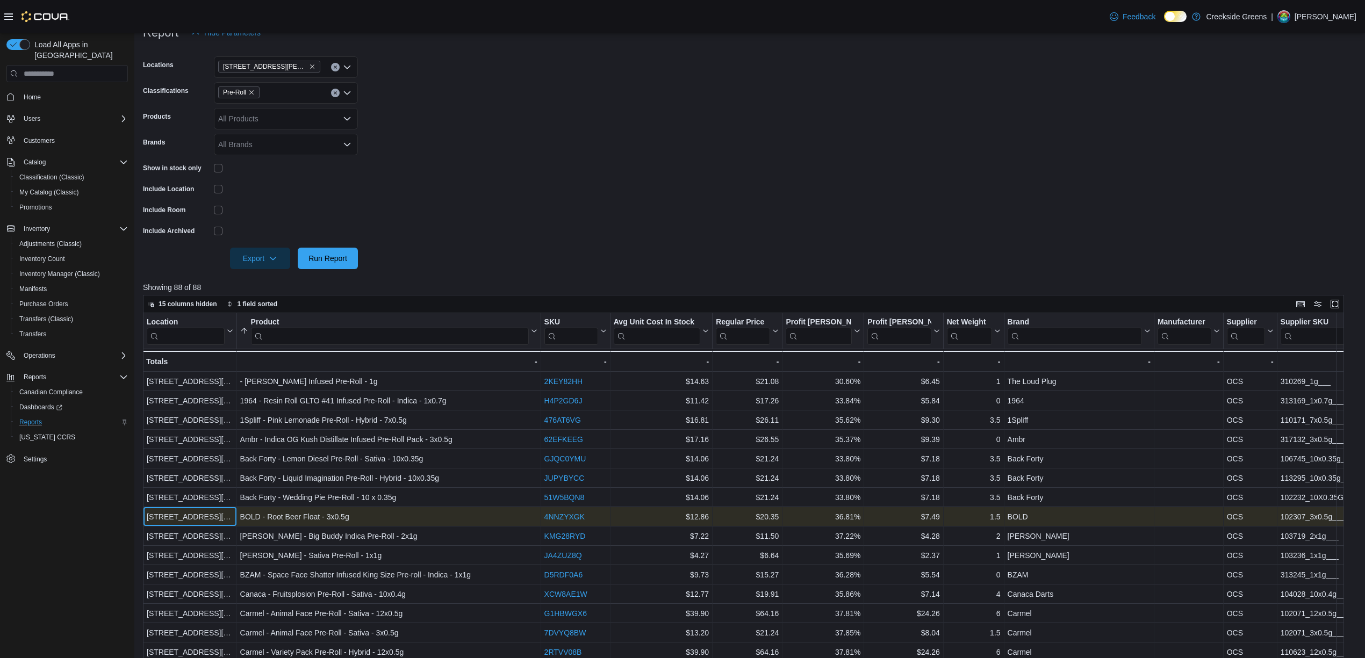
click at [162, 520] on div "[STREET_ADDRESS][PERSON_NAME]" at bounding box center [190, 517] width 87 height 13
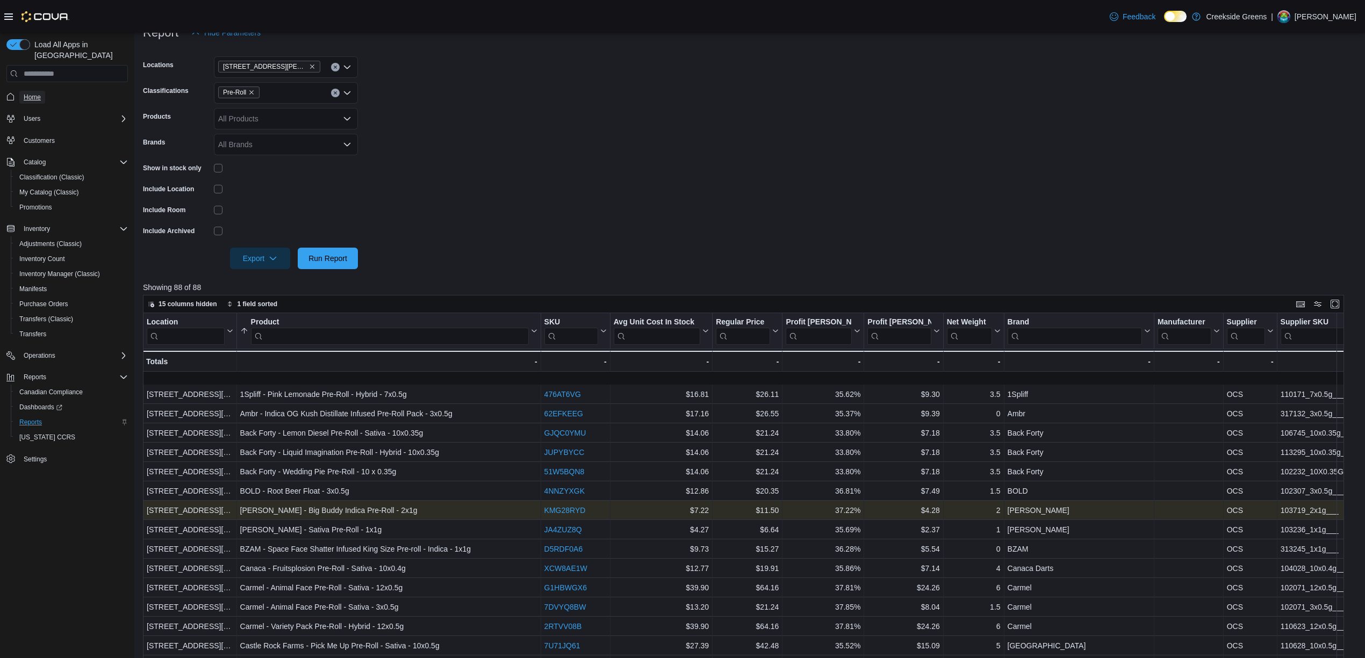
scroll to position [71, 0]
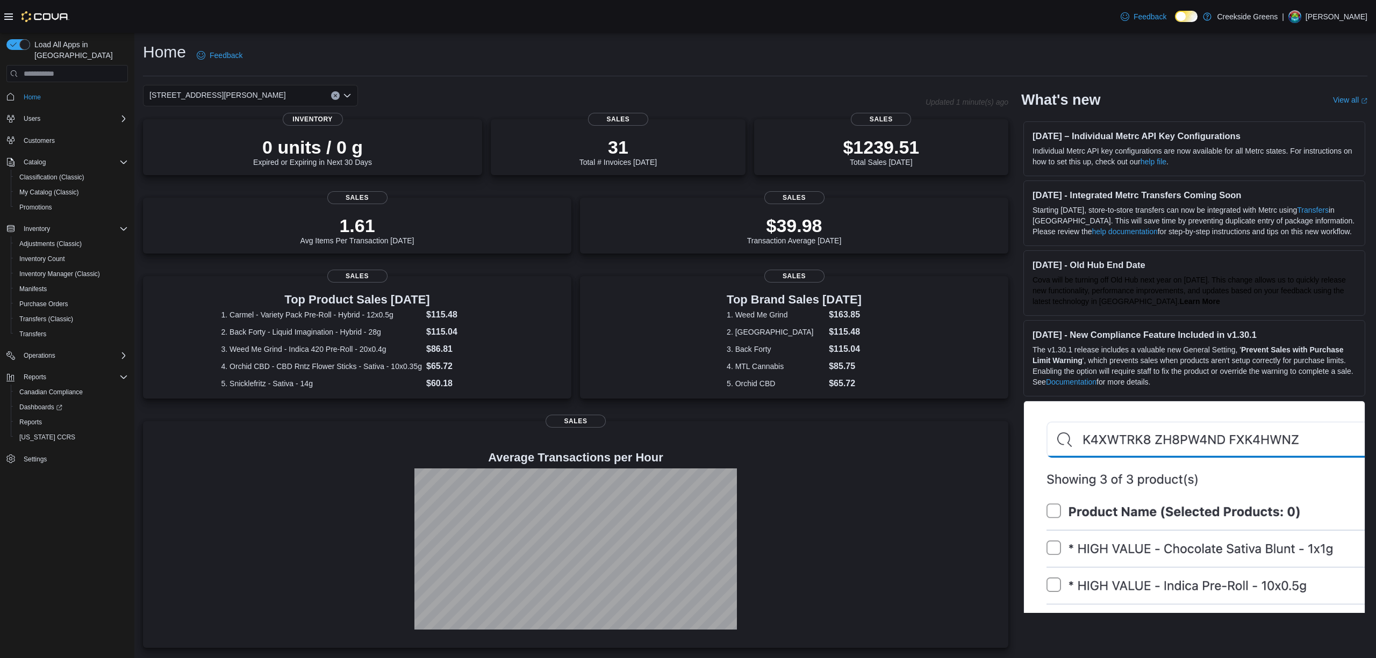
click at [183, 94] on span "[STREET_ADDRESS][PERSON_NAME]" at bounding box center [217, 95] width 136 height 13
click at [195, 129] on span "[STREET_ADDRESS]" at bounding box center [216, 129] width 74 height 11
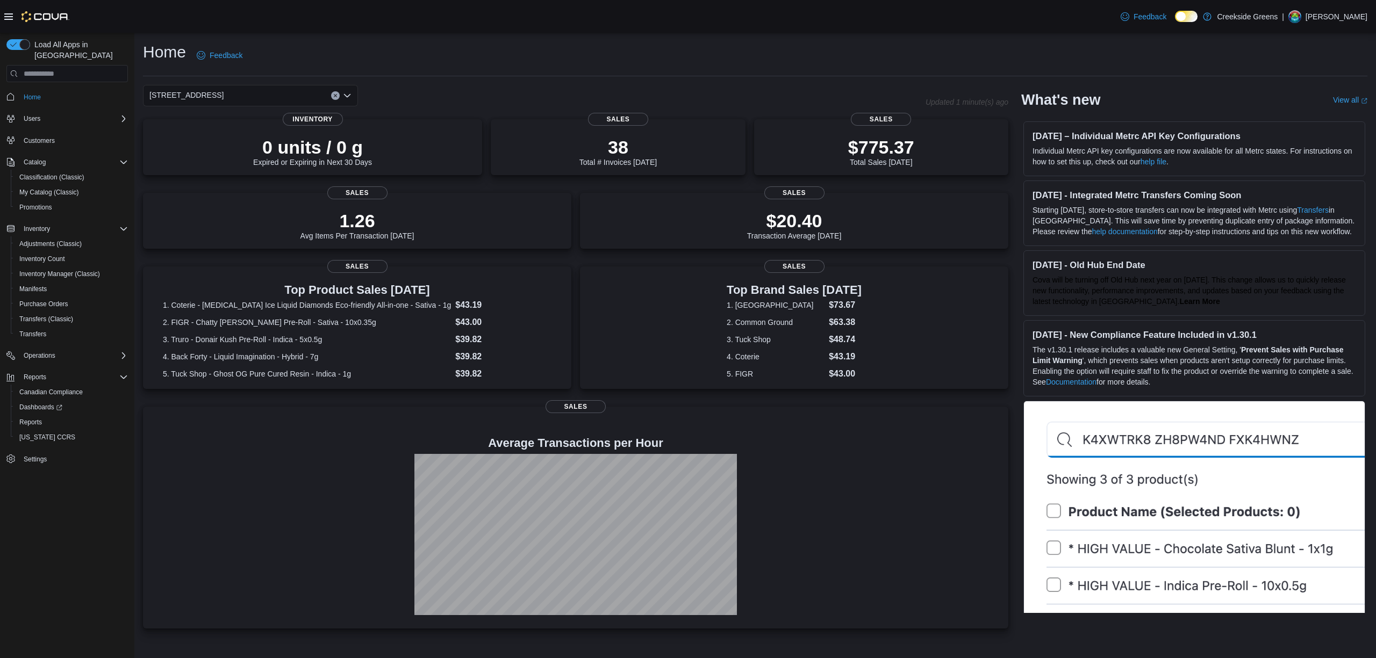
click at [225, 97] on div "[STREET_ADDRESS]. Selected. [STREET_ADDRESS]. Press Backspace to delete [STREET…" at bounding box center [250, 95] width 215 height 21
click at [212, 147] on span "[STREET_ADDRESS][PERSON_NAME]" at bounding box center [247, 145] width 136 height 11
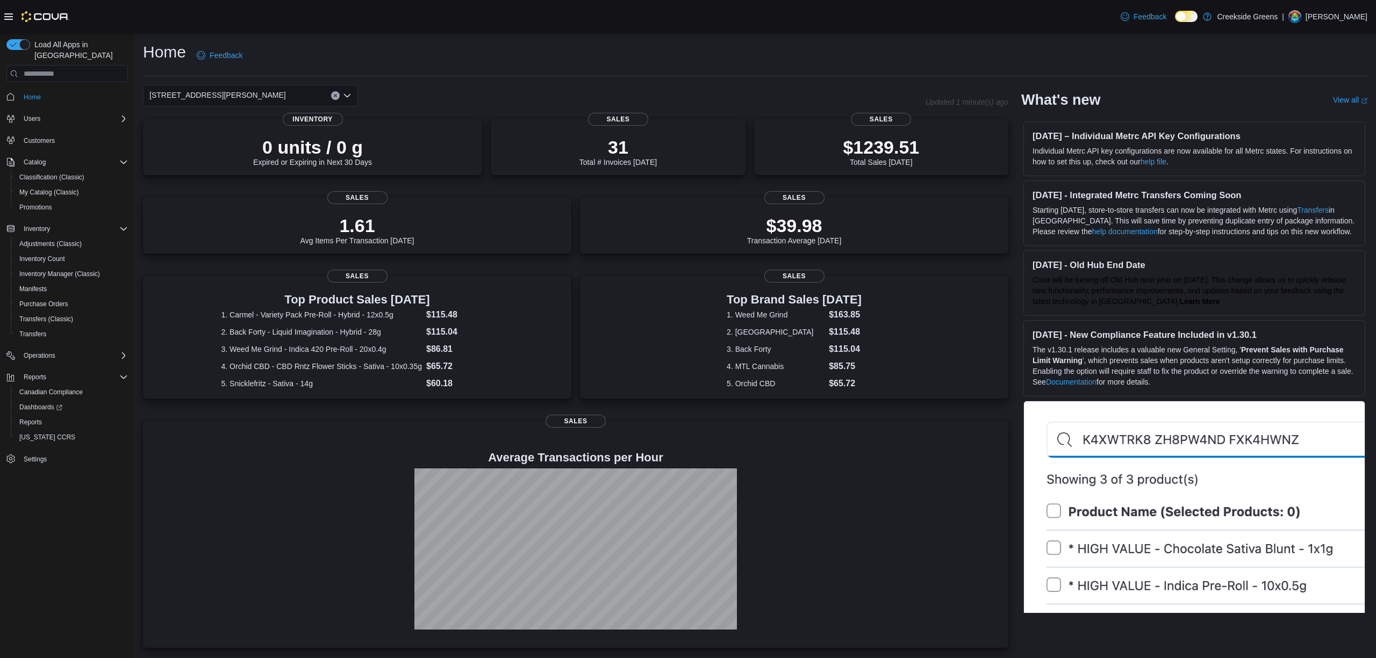
click at [244, 96] on div "19 [PERSON_NAME] Crescent Combo box. Selected. [STREET_ADDRESS][PERSON_NAME]. P…" at bounding box center [250, 95] width 215 height 21
click at [243, 127] on div "[STREET_ADDRESS]" at bounding box center [256, 129] width 189 height 11
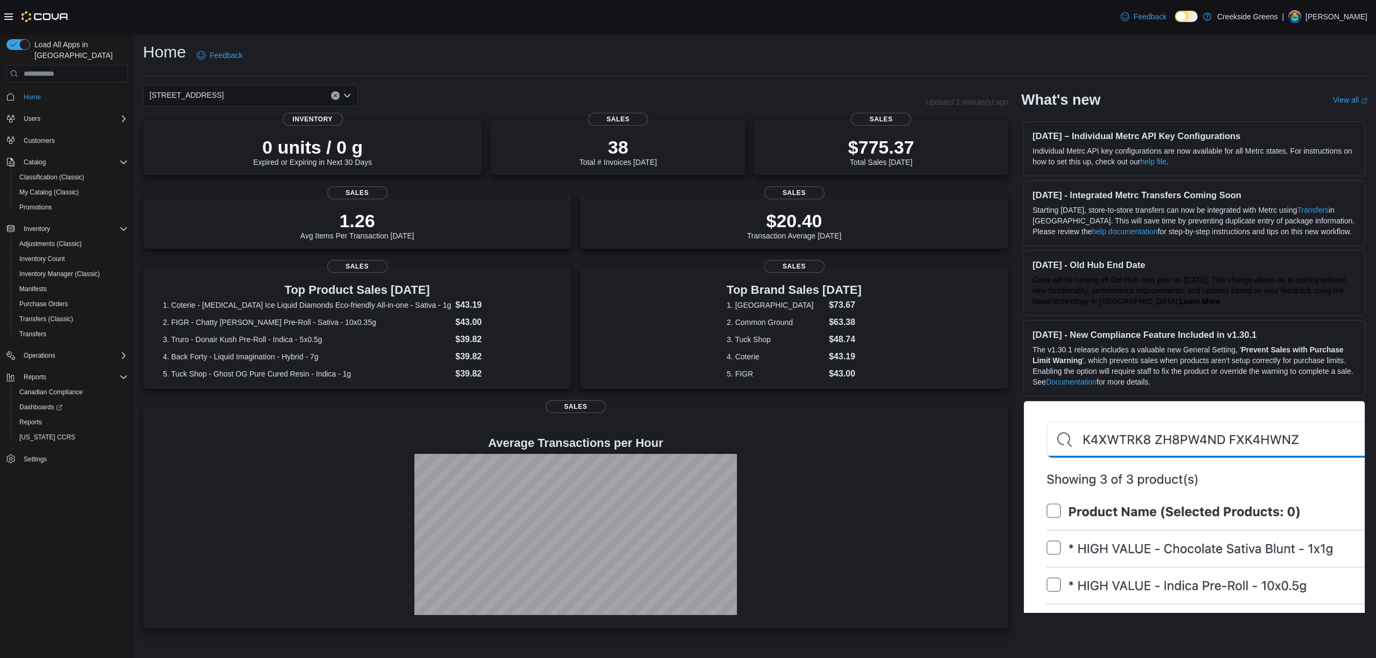
click at [252, 100] on div "[STREET_ADDRESS]" at bounding box center [250, 95] width 215 height 21
click at [228, 151] on button "[STREET_ADDRESS][PERSON_NAME]" at bounding box center [250, 146] width 215 height 16
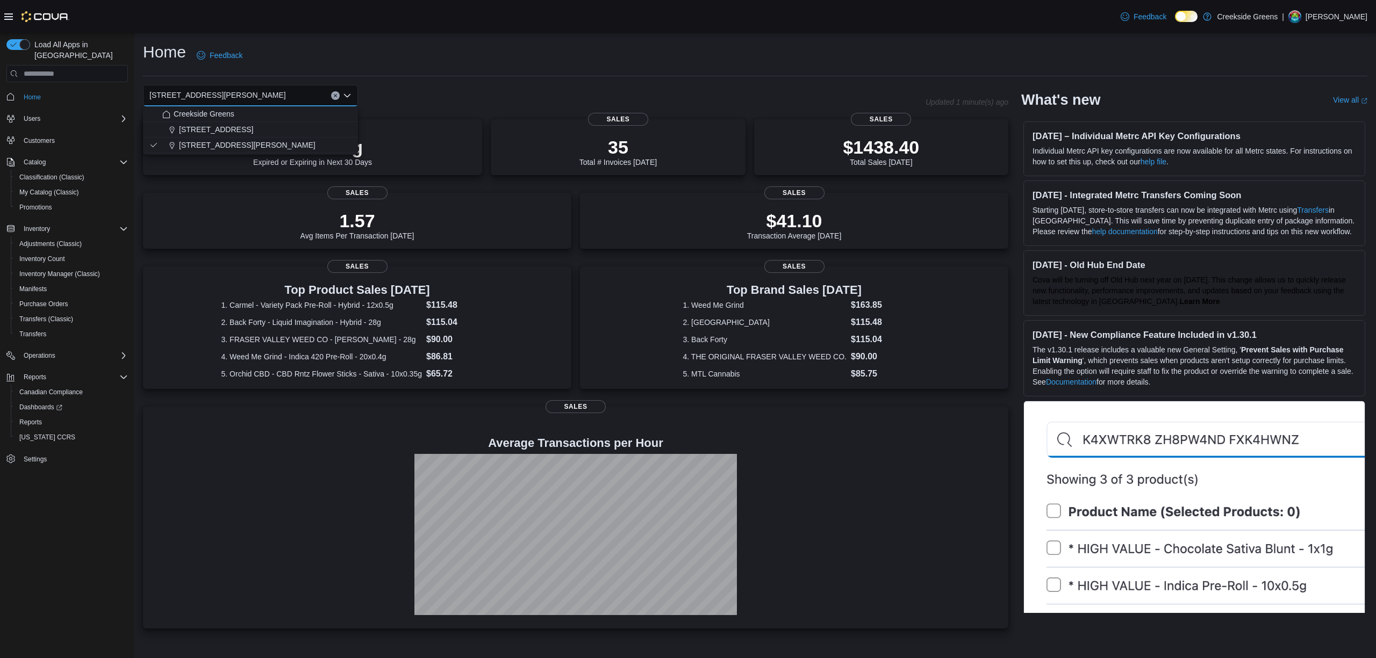
click at [433, 60] on div "Home Feedback" at bounding box center [755, 55] width 1224 height 28
